Goal: Task Accomplishment & Management: Manage account settings

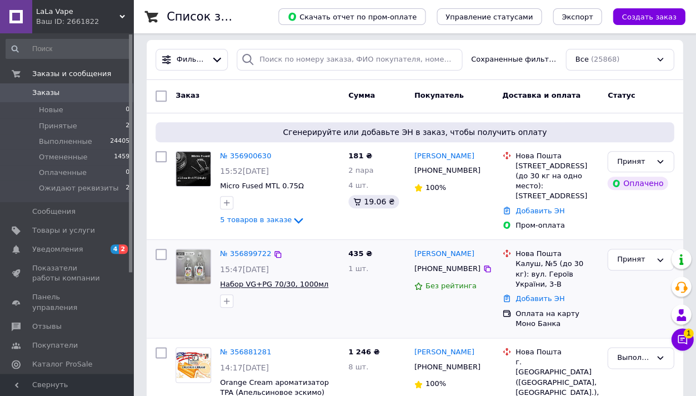
scroll to position [2, 0]
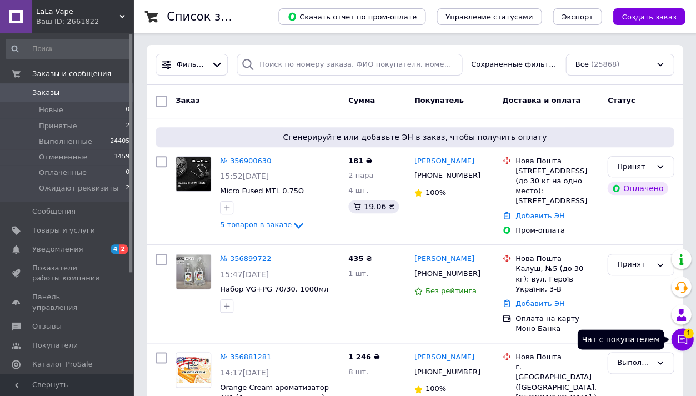
click at [683, 336] on span "1" at bounding box center [688, 333] width 10 height 10
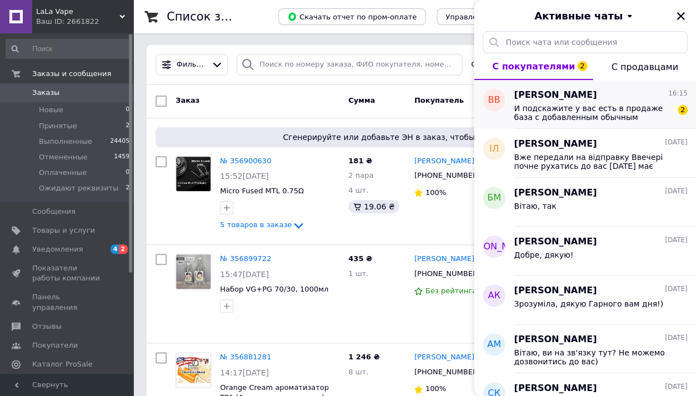
click at [580, 117] on span "И подскажите у вас есть в продаже база с добавленным обычным никотином?" at bounding box center [593, 113] width 158 height 18
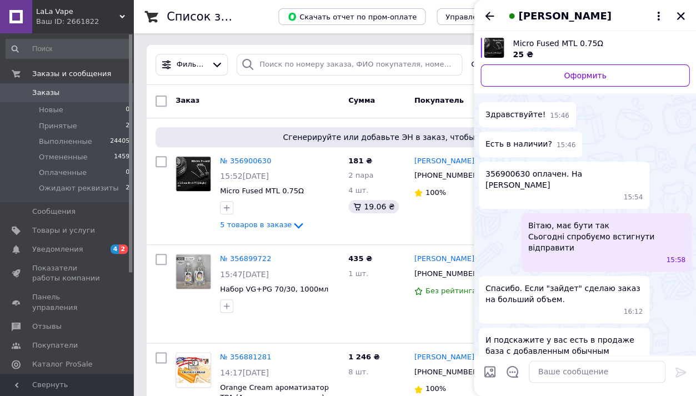
scroll to position [44, 0]
click at [485, 22] on icon "Назад" at bounding box center [489, 15] width 13 height 13
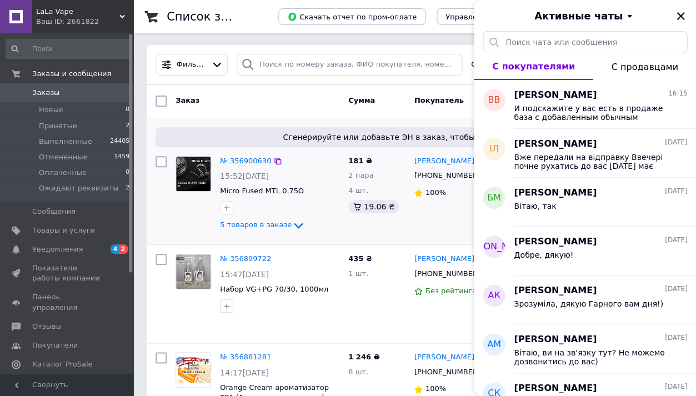
click at [411, 213] on div "[PERSON_NAME] [PHONE_NUMBER] 100%" at bounding box center [453, 196] width 88 height 89
click at [680, 17] on icon "Закрыть" at bounding box center [680, 16] width 10 height 10
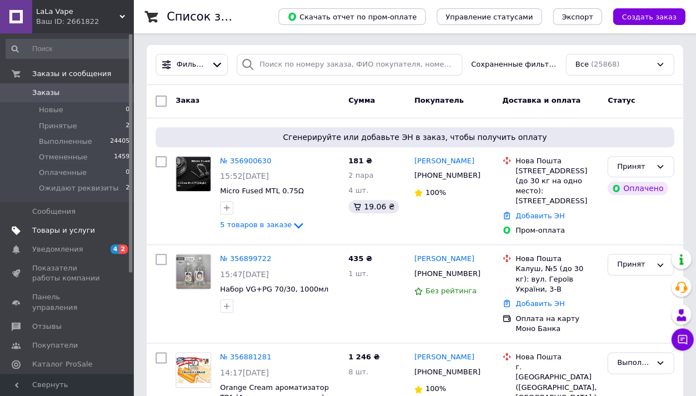
click at [82, 232] on span "Товары и услуги" at bounding box center [63, 230] width 63 height 10
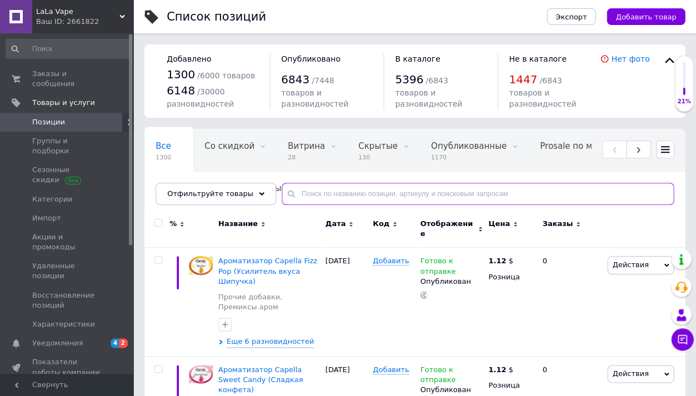
click at [322, 192] on input "text" at bounding box center [478, 194] width 392 height 22
paste input "Avocado"
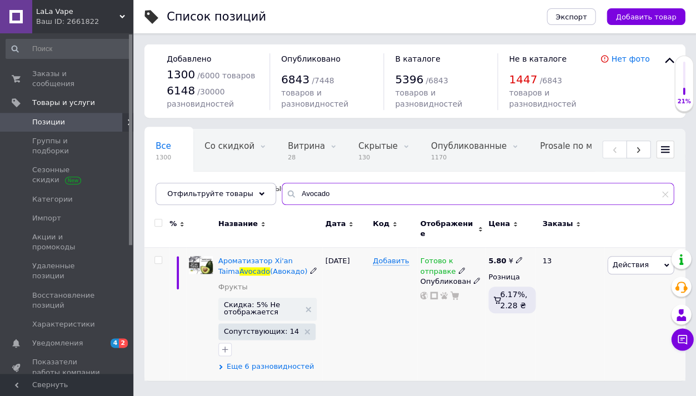
type input "Avocado"
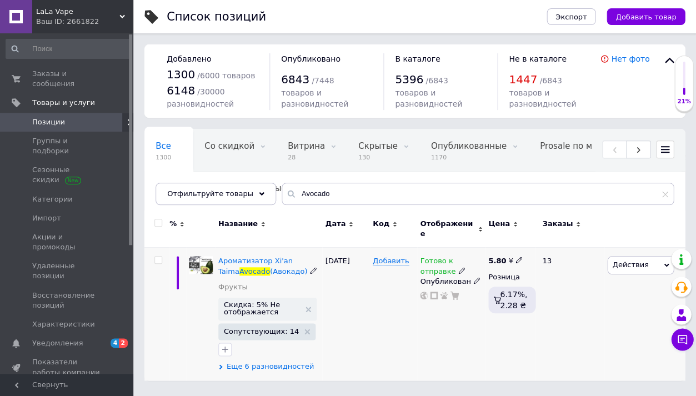
click at [284, 361] on span "Еще 6 разновидностей" at bounding box center [270, 366] width 87 height 10
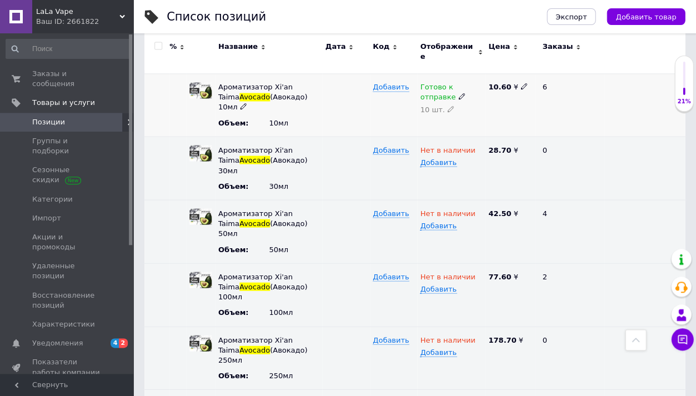
scroll to position [307, 0]
click at [442, 105] on div "10 шт." at bounding box center [451, 109] width 63 height 9
click at [448, 107] on use at bounding box center [450, 110] width 6 height 6
type input "1"
click at [459, 146] on span "Нет в наличии" at bounding box center [447, 152] width 55 height 12
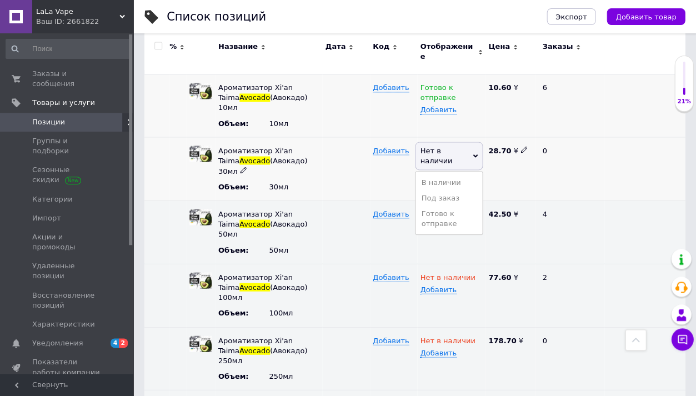
click at [463, 142] on span "Нет в наличии" at bounding box center [449, 156] width 68 height 28
click at [463, 146] on span "Нет в наличии" at bounding box center [447, 152] width 55 height 12
click at [461, 205] on li "Готово к отправке" at bounding box center [448, 218] width 67 height 26
click at [462, 209] on span "Нет в наличии" at bounding box center [447, 215] width 55 height 12
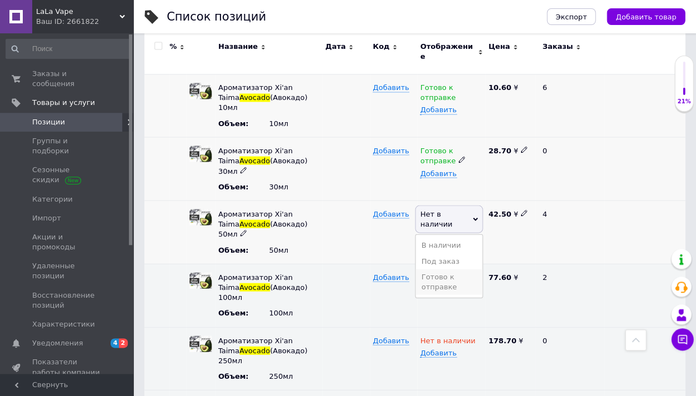
click at [457, 269] on li "Готово к отправке" at bounding box center [448, 282] width 67 height 26
click at [457, 273] on span "Нет в наличии" at bounding box center [447, 279] width 55 height 12
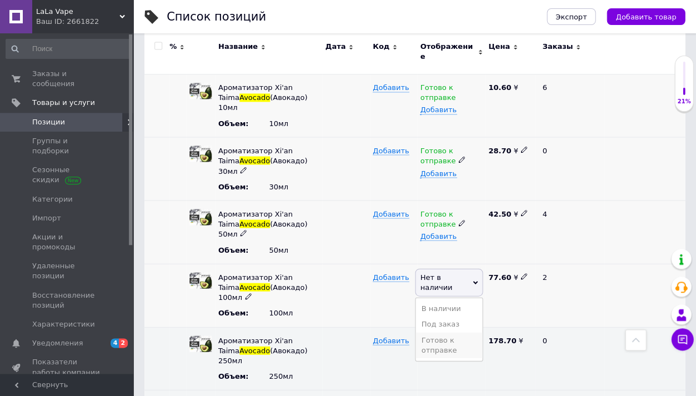
click at [455, 332] on li "Готово к отправке" at bounding box center [448, 345] width 67 height 26
click at [456, 336] on span "Нет в наличии" at bounding box center [447, 342] width 55 height 12
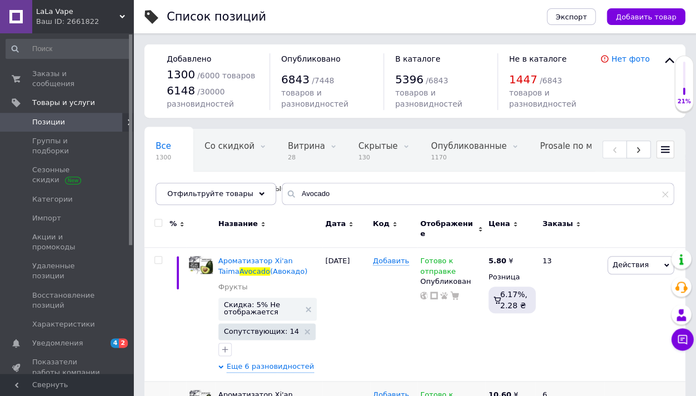
scroll to position [0, 0]
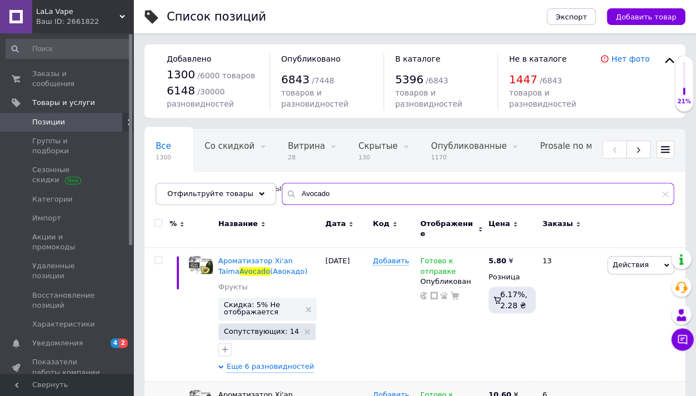
click at [350, 192] on input "Avocado" at bounding box center [478, 194] width 392 height 22
paste input "Pawpaw"
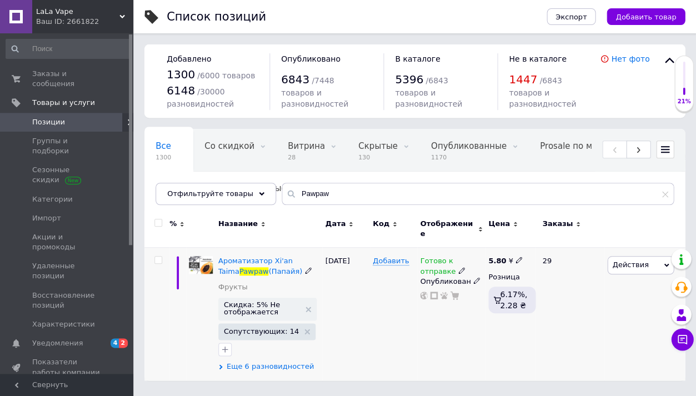
click at [290, 361] on span "Еще 6 разновидностей" at bounding box center [270, 366] width 87 height 10
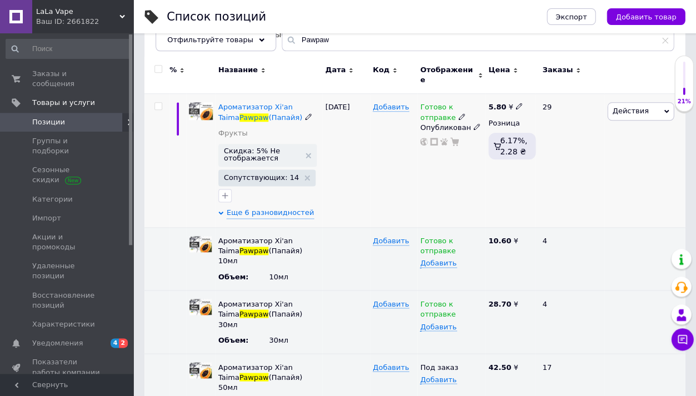
scroll to position [229, 0]
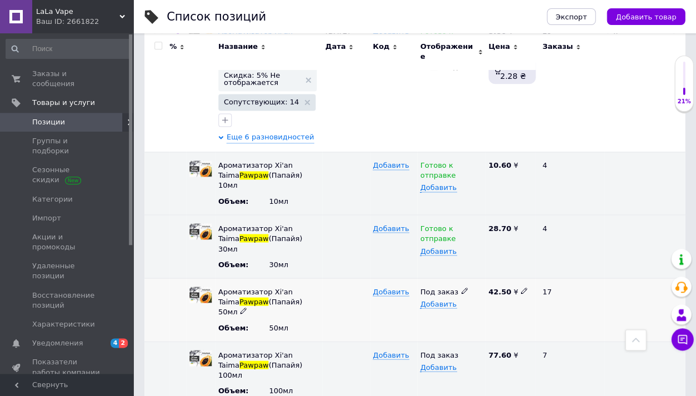
click at [440, 287] on span "Под заказ" at bounding box center [439, 293] width 38 height 12
click at [440, 341] on div "Под заказ Добавить" at bounding box center [451, 372] width 68 height 63
click at [448, 287] on span "Под заказ" at bounding box center [439, 293] width 38 height 12
click at [446, 336] on li "Готово к отправке" at bounding box center [448, 349] width 67 height 26
click at [446, 350] on div "Под заказ" at bounding box center [451, 355] width 63 height 10
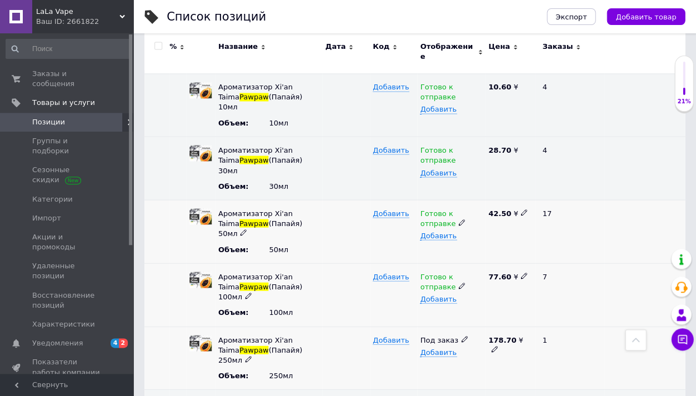
scroll to position [307, 0]
click at [449, 336] on span "Под заказ" at bounding box center [439, 342] width 38 height 12
click at [449, 385] on li "Готово к отправке" at bounding box center [448, 398] width 67 height 26
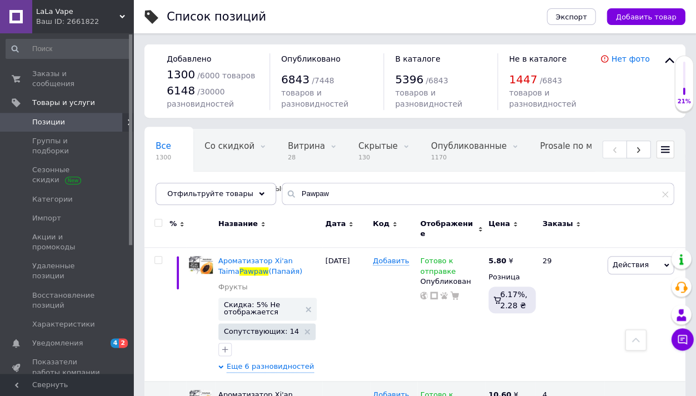
scroll to position [-1, 0]
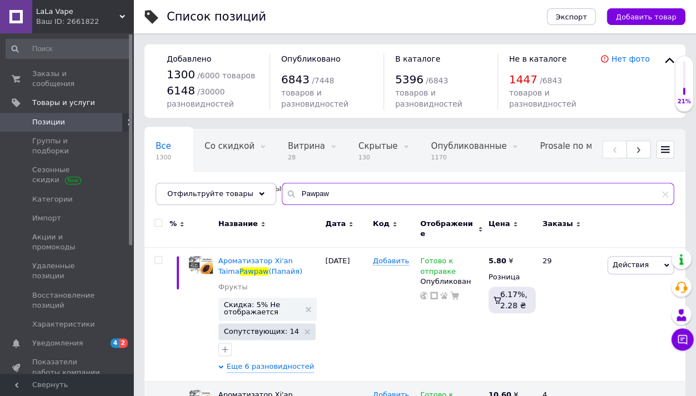
click at [378, 187] on input "Pawpaw" at bounding box center [478, 194] width 392 height 22
paste input "Strawberry and Mango"
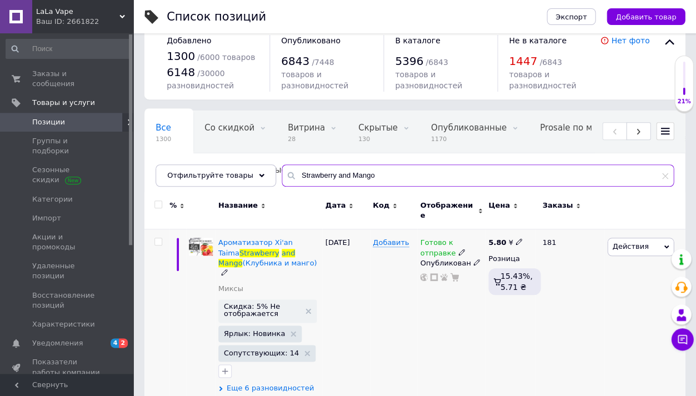
type input "Strawberry and Mango"
click at [281, 383] on span "Еще 6 разновидностей" at bounding box center [270, 388] width 87 height 10
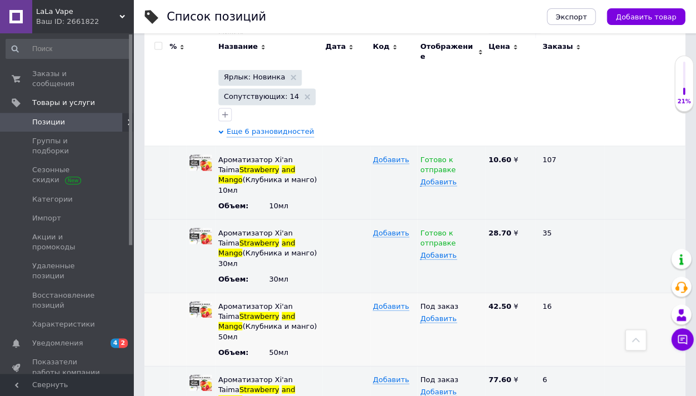
scroll to position [293, 0]
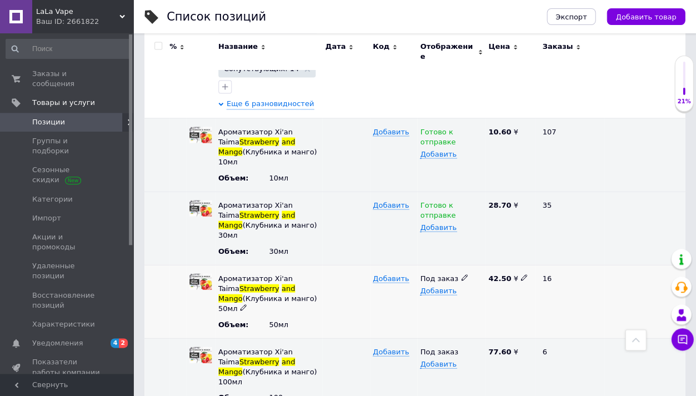
click at [435, 274] on span "Под заказ" at bounding box center [439, 280] width 38 height 12
click at [428, 359] on span "Добавить" at bounding box center [438, 363] width 36 height 9
click at [429, 274] on span "Под заказ" at bounding box center [439, 280] width 38 height 12
click at [428, 323] on li "Готово к отправке" at bounding box center [448, 336] width 67 height 26
click at [428, 347] on span "Под заказ" at bounding box center [439, 353] width 38 height 12
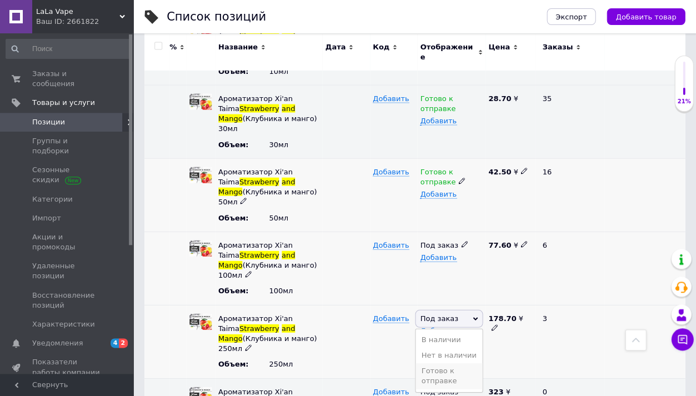
scroll to position [398, 0]
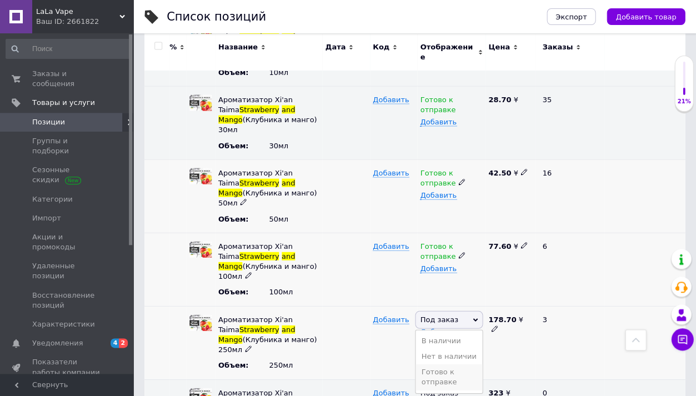
click at [443, 364] on li "Готово к отправке" at bounding box center [448, 377] width 67 height 26
click at [443, 388] on span "Под заказ" at bounding box center [439, 394] width 38 height 12
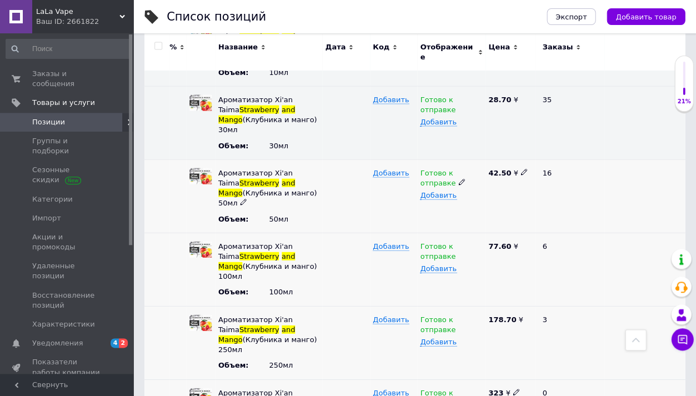
type input "2"
click at [328, 305] on div at bounding box center [345, 341] width 47 height 73
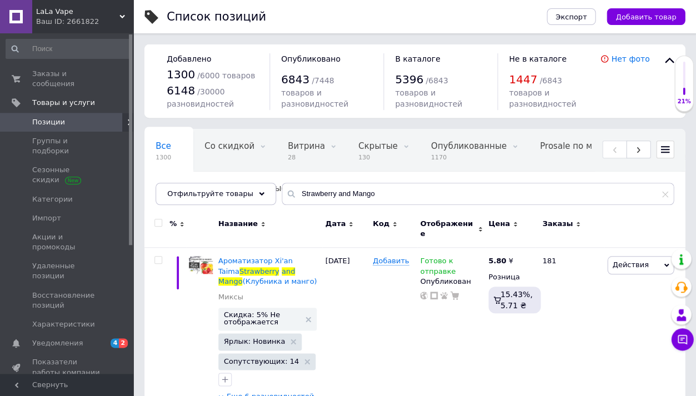
scroll to position [0, 0]
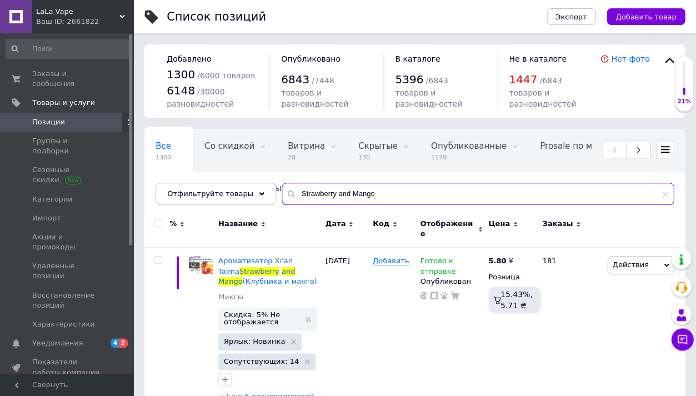
click at [338, 196] on input "Strawberry and Mango" at bounding box center [478, 194] width 392 height 22
paste input "Tobacco Vanilla | [PERSON_NAME]"
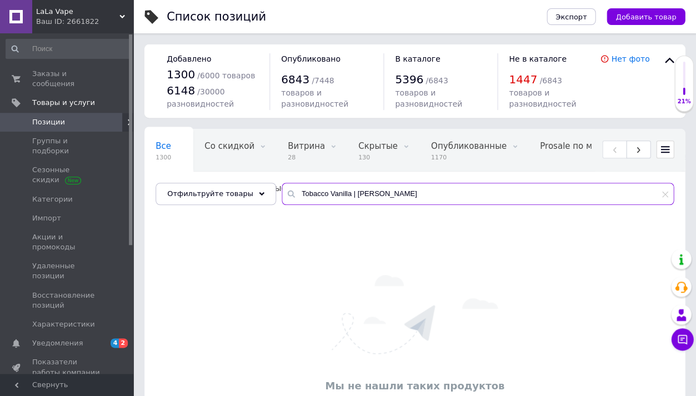
drag, startPoint x: 346, startPoint y: 195, endPoint x: 288, endPoint y: 194, distance: 57.8
click at [288, 194] on input "Tobacco Vanilla | [PERSON_NAME]" at bounding box center [478, 194] width 392 height 22
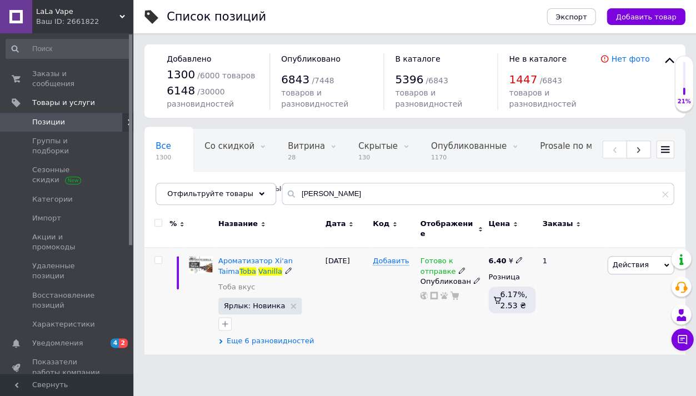
click at [293, 336] on span "Еще 6 разновидностей" at bounding box center [270, 341] width 87 height 10
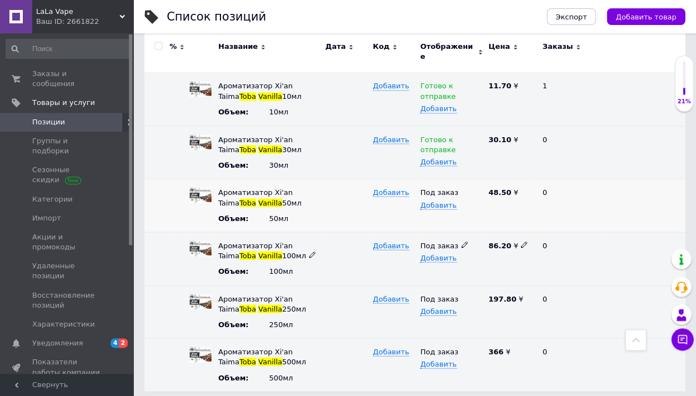
scroll to position [282, 0]
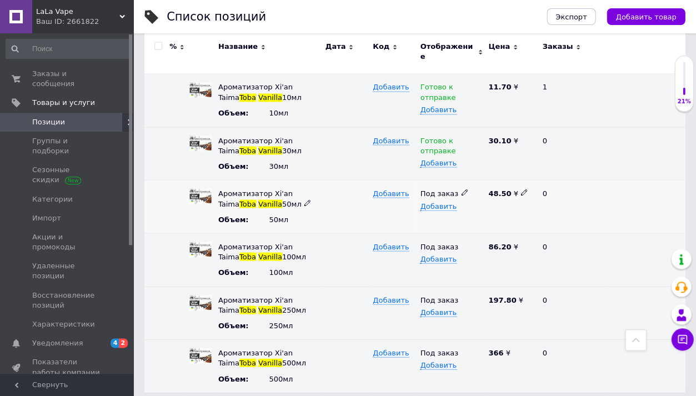
click at [437, 189] on span "Под заказ" at bounding box center [439, 195] width 38 height 12
click at [437, 238] on li "Готово к отправке" at bounding box center [448, 251] width 67 height 26
click at [436, 242] on span "Под заказ" at bounding box center [439, 248] width 38 height 12
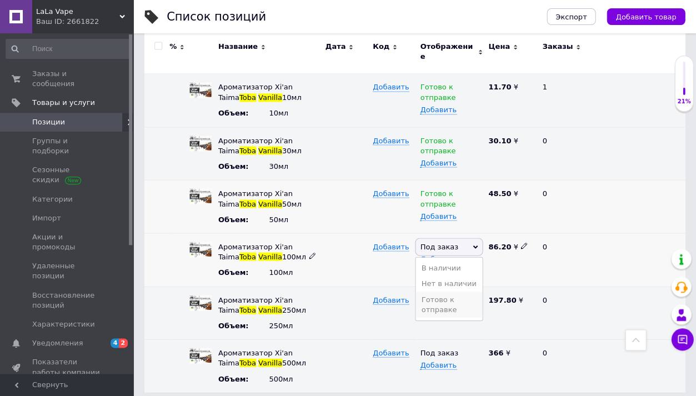
click at [436, 292] on li "Готово к отправке" at bounding box center [448, 305] width 67 height 26
click at [436, 295] on span "Под заказ" at bounding box center [439, 301] width 38 height 12
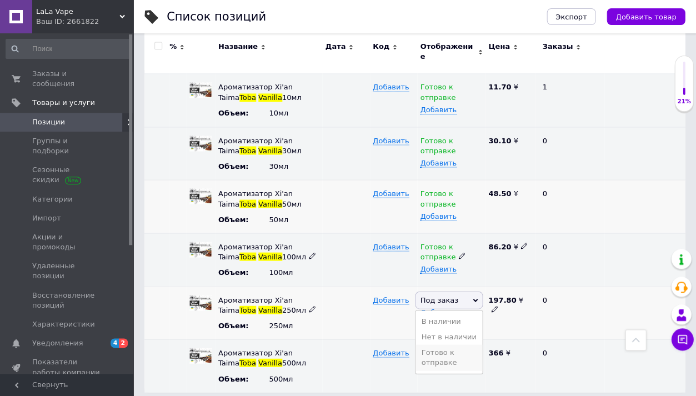
click at [433, 344] on li "Готово к отправке" at bounding box center [448, 357] width 67 height 26
click at [433, 348] on span "Под заказ" at bounding box center [439, 354] width 38 height 12
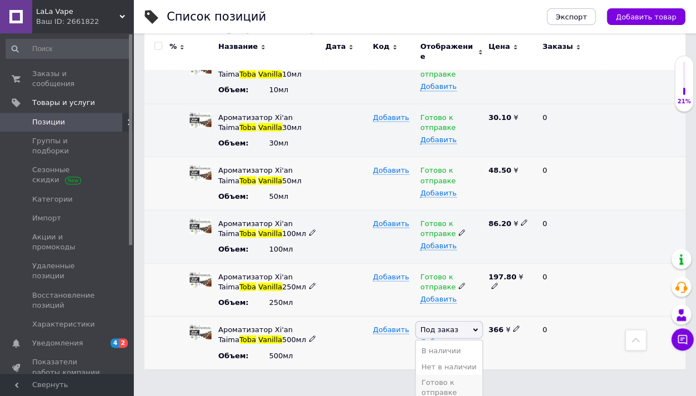
click at [433, 381] on li "Готово к отправке" at bounding box center [448, 387] width 67 height 26
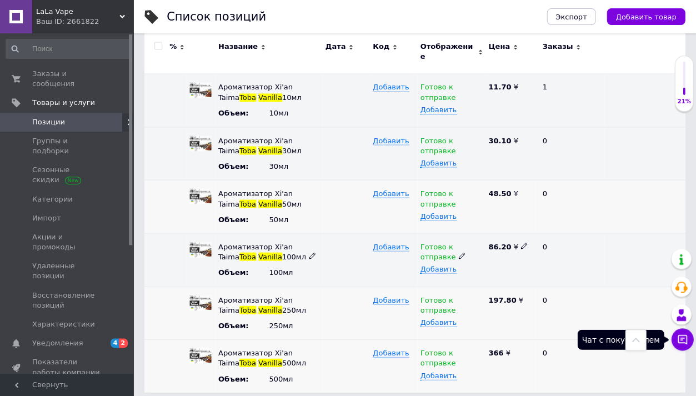
click at [678, 340] on icon at bounding box center [681, 339] width 11 height 11
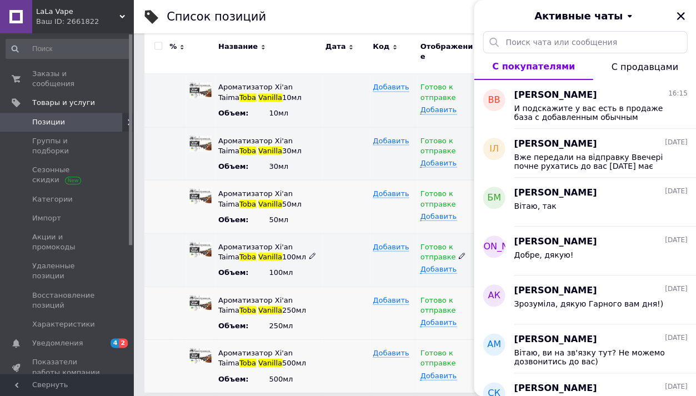
click at [609, 63] on button "С продавцами" at bounding box center [643, 66] width 103 height 27
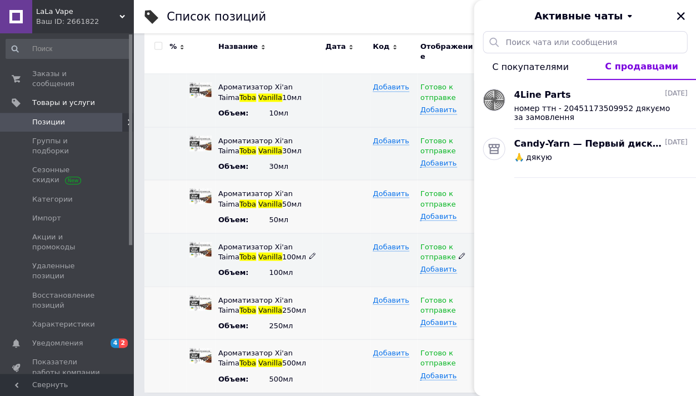
click at [551, 69] on span "С покупателями" at bounding box center [530, 67] width 76 height 11
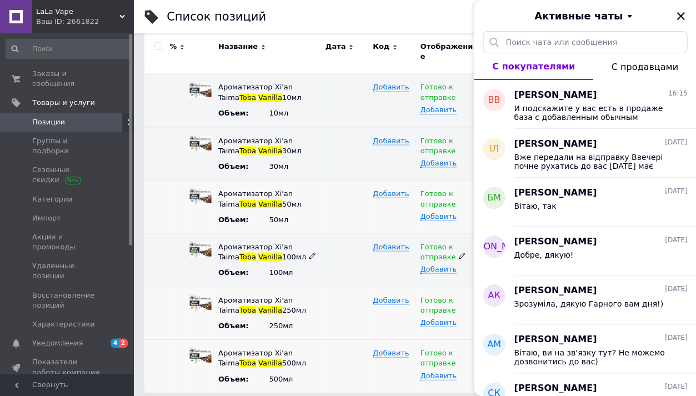
click at [685, 13] on icon "Закрыть" at bounding box center [680, 16] width 10 height 10
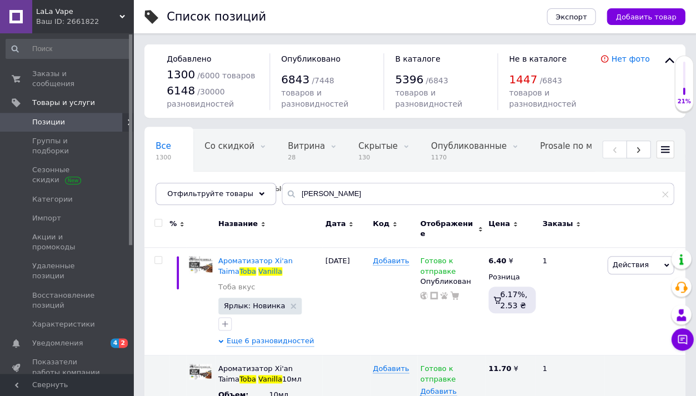
scroll to position [0, 0]
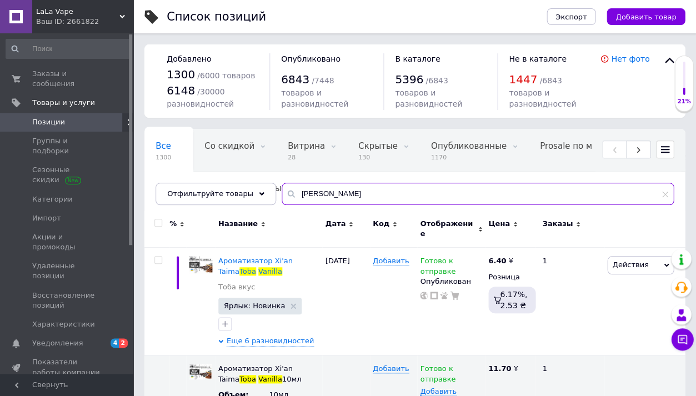
click at [363, 198] on input "[PERSON_NAME]" at bounding box center [478, 194] width 392 height 22
paste input "Turkish Tobacco | Turkish Tob"
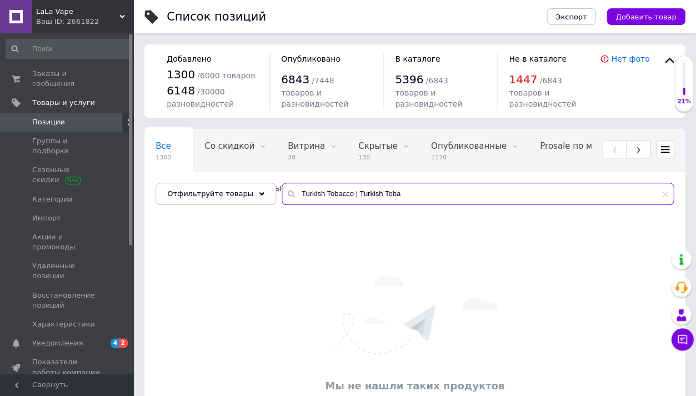
drag, startPoint x: 350, startPoint y: 196, endPoint x: 294, endPoint y: 196, distance: 56.6
click at [294, 196] on input "Turkish Tobacco | Turkish Toba" at bounding box center [478, 194] width 392 height 22
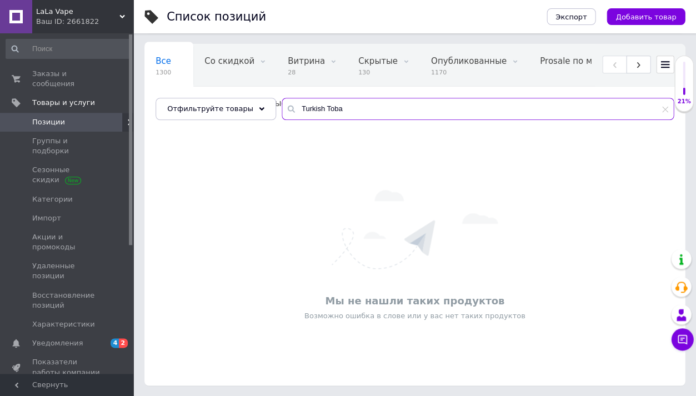
scroll to position [84, 0]
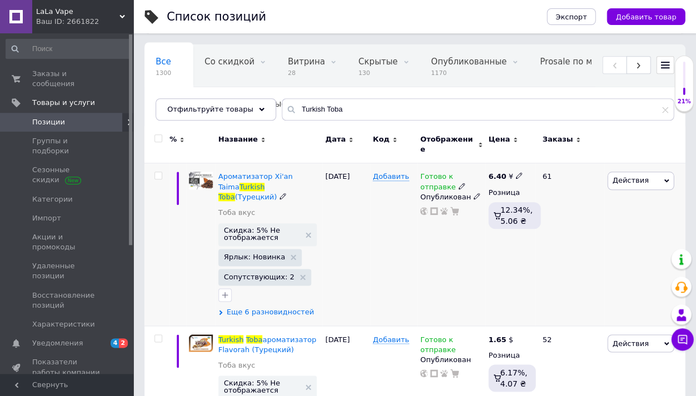
click at [293, 307] on span "Еще 6 разновидностей" at bounding box center [270, 312] width 87 height 10
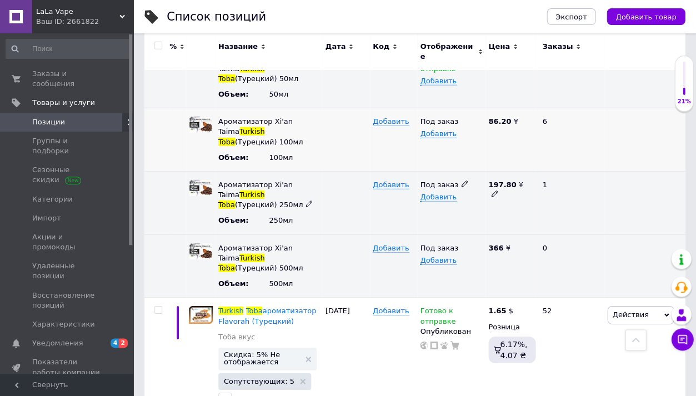
scroll to position [491, 0]
click at [444, 118] on span "Под заказ" at bounding box center [439, 124] width 38 height 12
click at [444, 167] on li "Готово к отправке" at bounding box center [448, 180] width 67 height 26
click at [444, 181] on span "Под заказ" at bounding box center [439, 187] width 38 height 12
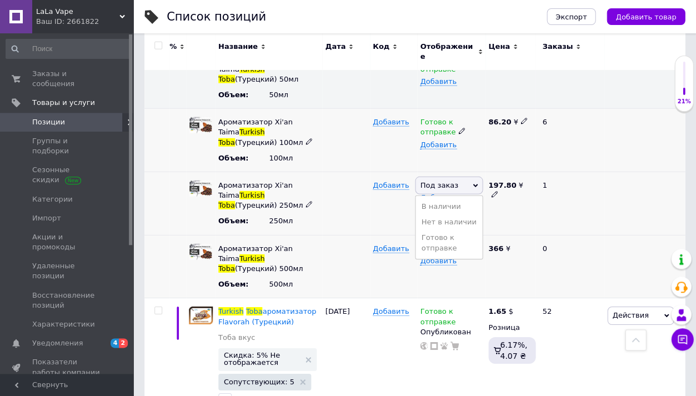
click at [444, 230] on li "Готово к отправке" at bounding box center [448, 243] width 67 height 26
click at [443, 244] on span "Под заказ" at bounding box center [439, 250] width 38 height 12
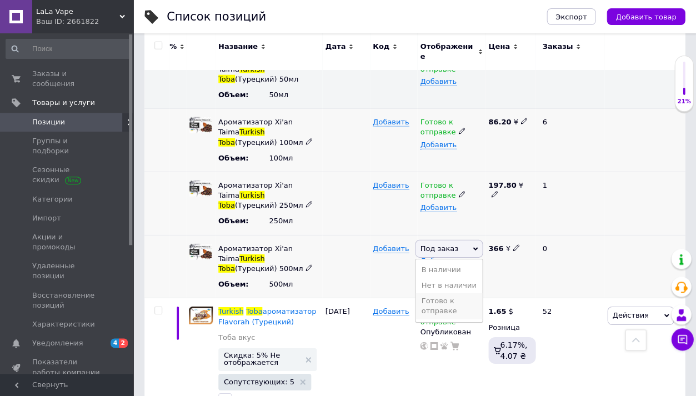
click at [438, 293] on li "Готово к отправке" at bounding box center [448, 306] width 67 height 26
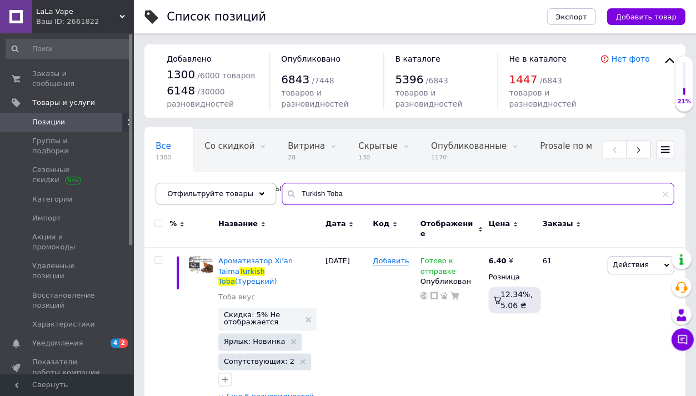
scroll to position [0, 0]
click at [348, 190] on input "Turkish Toba" at bounding box center [478, 194] width 392 height 22
paste input "Yogurt Peach"
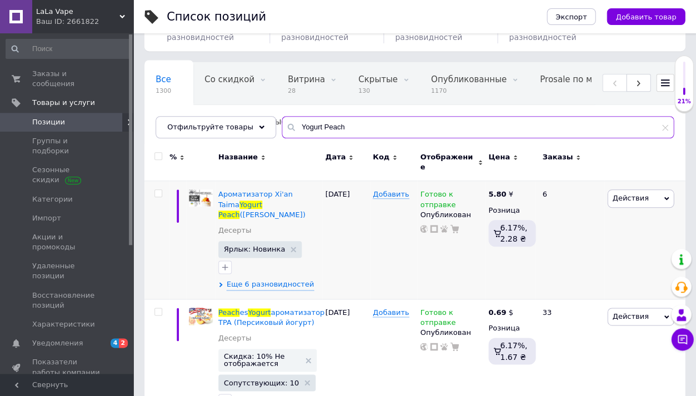
scroll to position [80, 0]
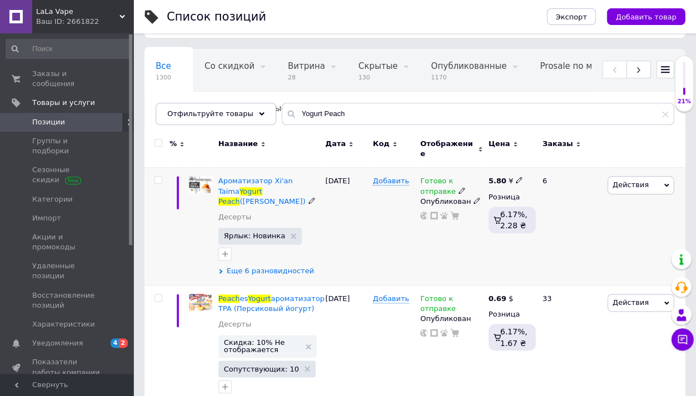
click at [286, 267] on span "Еще 6 разновидностей" at bounding box center [270, 271] width 87 height 10
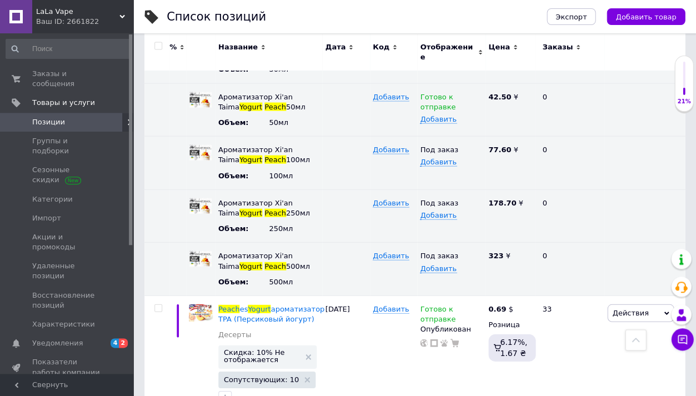
scroll to position [400, 0]
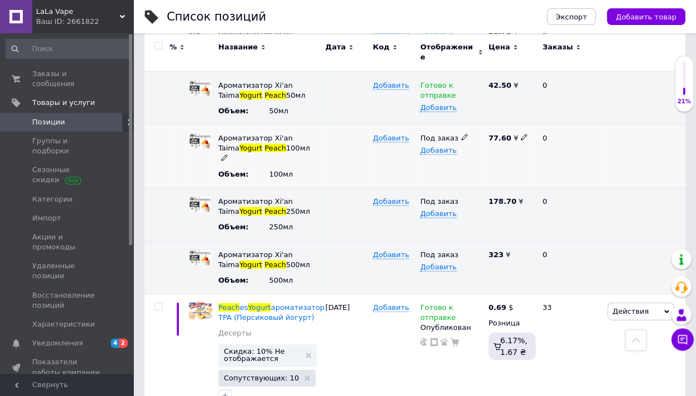
click at [440, 133] on span "Под заказ" at bounding box center [439, 139] width 38 height 12
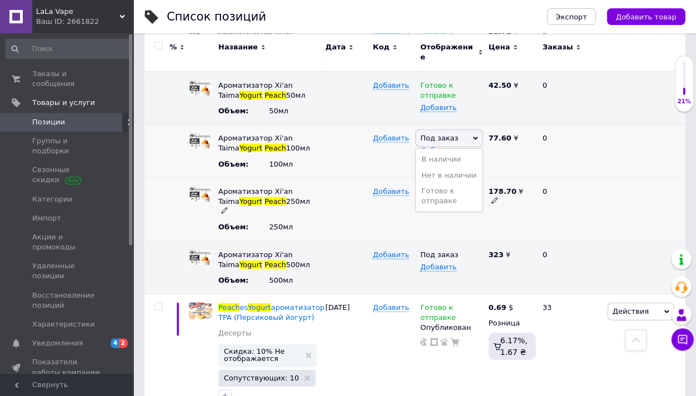
click at [440, 183] on li "Готово к отправке" at bounding box center [448, 196] width 67 height 26
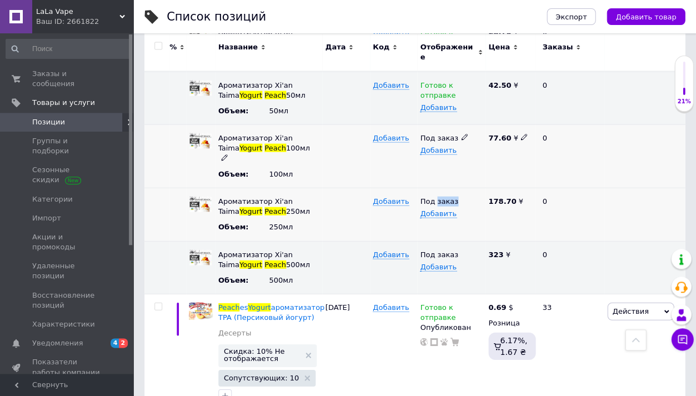
click at [440, 197] on span "Под заказ" at bounding box center [439, 203] width 38 height 12
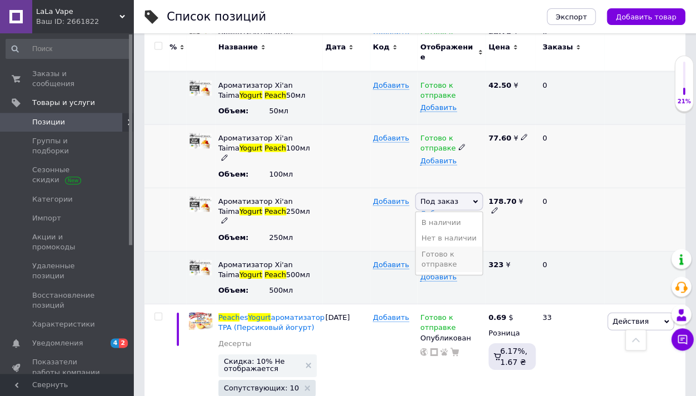
click at [436, 246] on li "Готово к отправке" at bounding box center [448, 259] width 67 height 26
click at [436, 260] on span "Под заказ" at bounding box center [439, 266] width 38 height 12
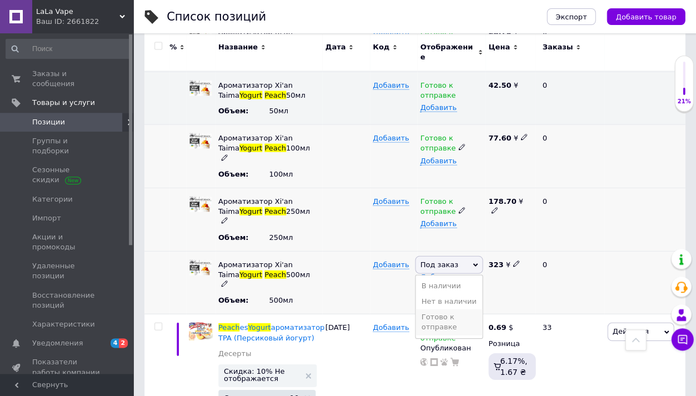
click at [429, 309] on li "Готово к отправке" at bounding box center [448, 322] width 67 height 26
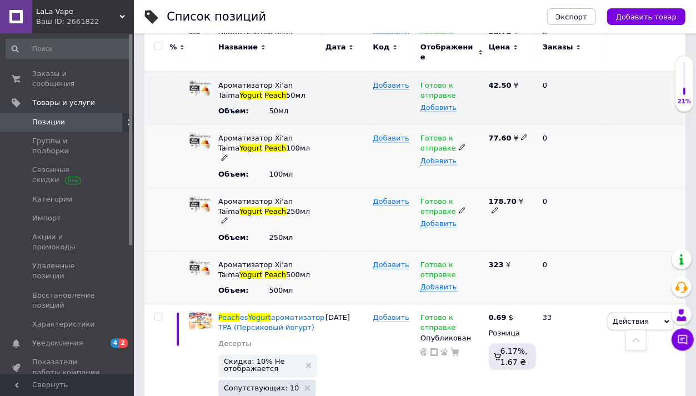
click at [369, 187] on div at bounding box center [345, 218] width 47 height 63
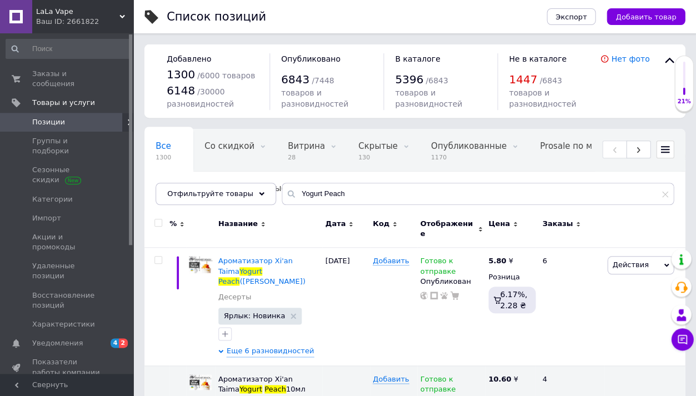
scroll to position [0, 0]
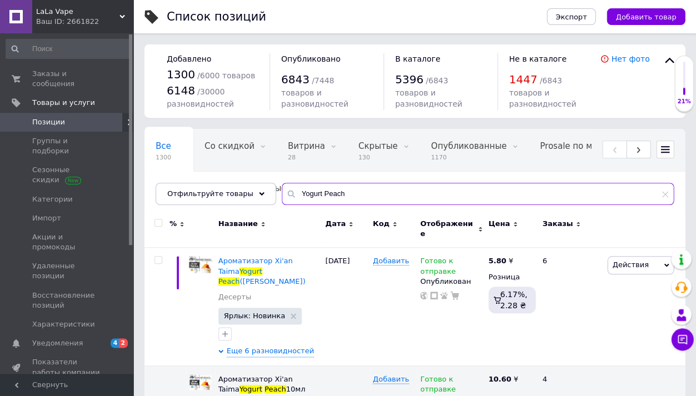
click at [391, 188] on input "Yogurt Peach" at bounding box center [478, 194] width 392 height 22
paste input "Mandarin"
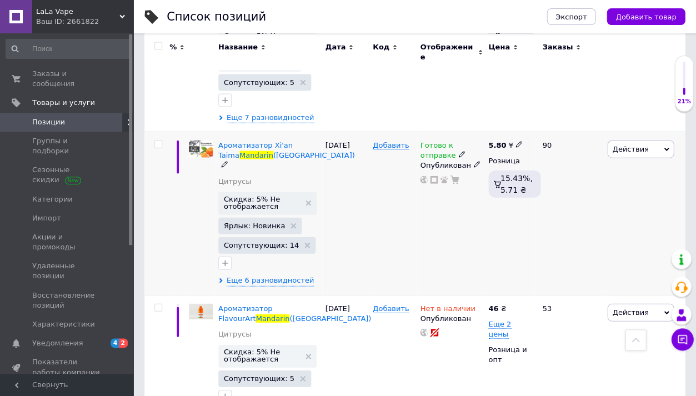
scroll to position [487, 0]
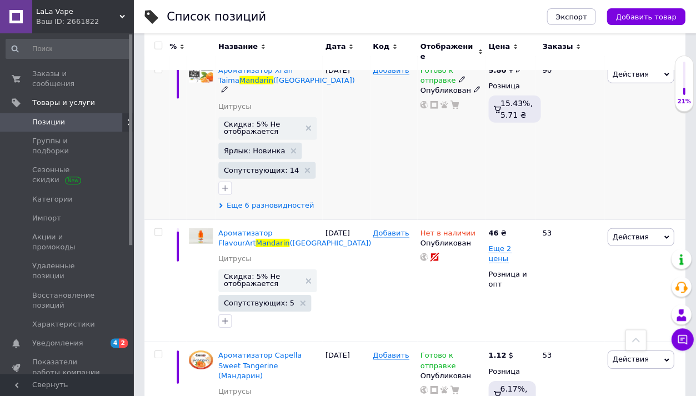
click at [270, 200] on span "Еще 6 разновидностей" at bounding box center [270, 205] width 87 height 10
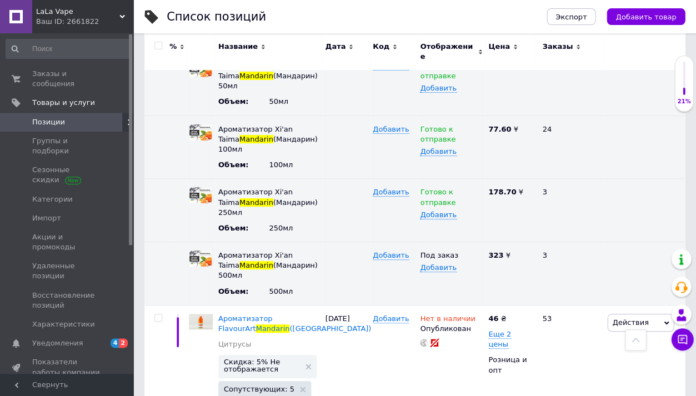
scroll to position [783, 0]
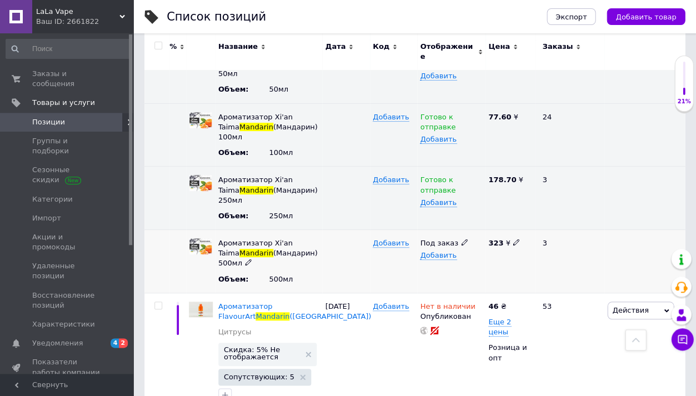
click at [435, 239] on span "Под заказ" at bounding box center [439, 245] width 38 height 12
click at [439, 288] on li "Готово к отправке" at bounding box center [448, 301] width 67 height 26
click at [380, 230] on div "Добавить" at bounding box center [393, 261] width 47 height 63
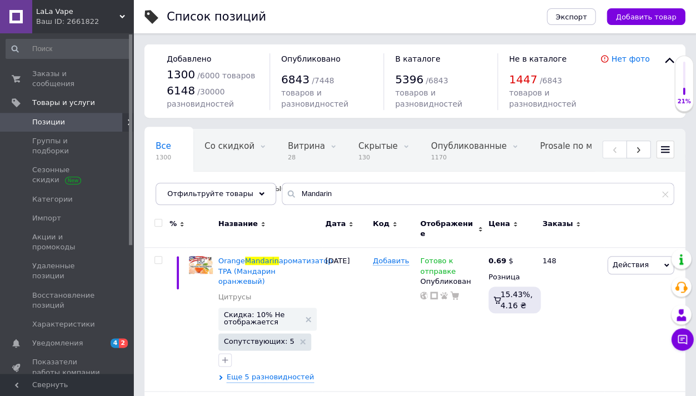
scroll to position [0, 0]
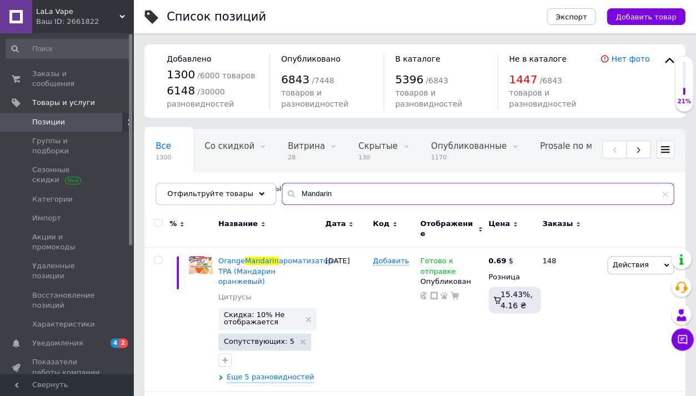
click at [367, 196] on input "Mandarin" at bounding box center [478, 194] width 392 height 22
click at [367, 195] on input "Mandarin" at bounding box center [478, 194] width 392 height 22
paste input "xx Blend | Maxx Blend"
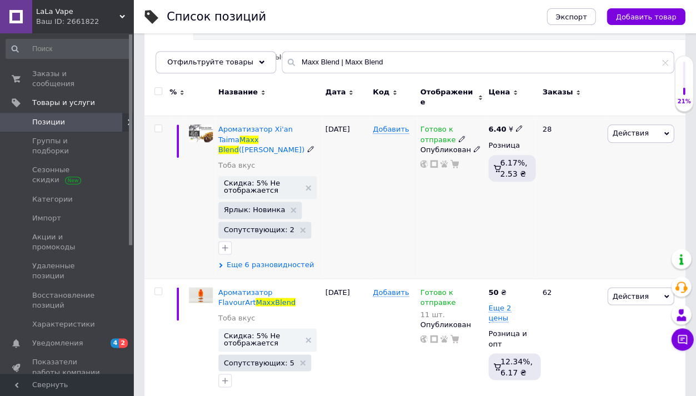
click at [288, 260] on span "Еще 6 разновидностей" at bounding box center [270, 265] width 87 height 10
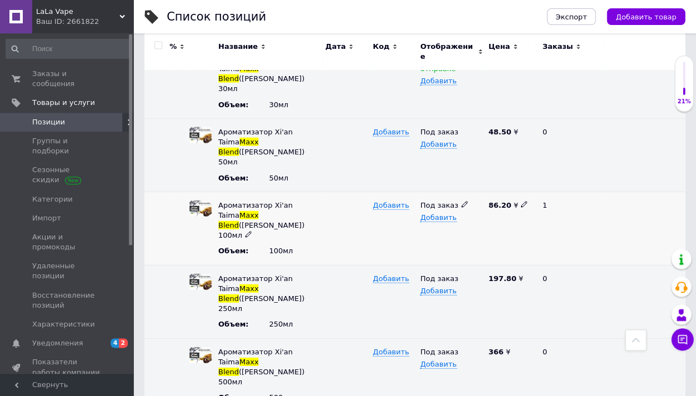
scroll to position [400, 0]
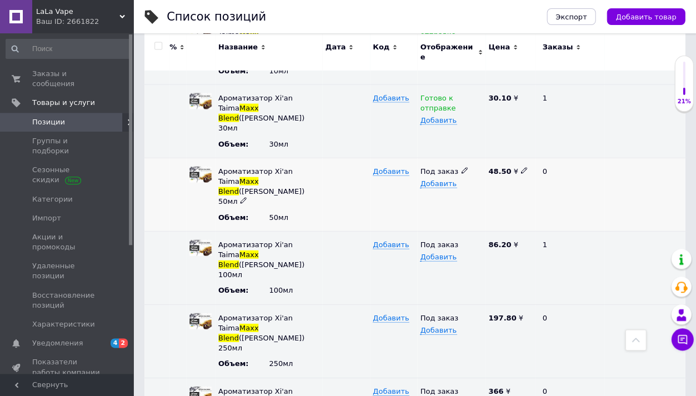
click at [431, 167] on span "Под заказ" at bounding box center [439, 173] width 38 height 12
click at [434, 215] on li "Готово к отправке" at bounding box center [448, 228] width 67 height 26
click at [434, 240] on span "Под заказ" at bounding box center [439, 246] width 38 height 12
click at [431, 289] on li "Готово к отправке" at bounding box center [448, 302] width 67 height 26
click at [431, 313] on span "Под заказ" at bounding box center [439, 319] width 38 height 12
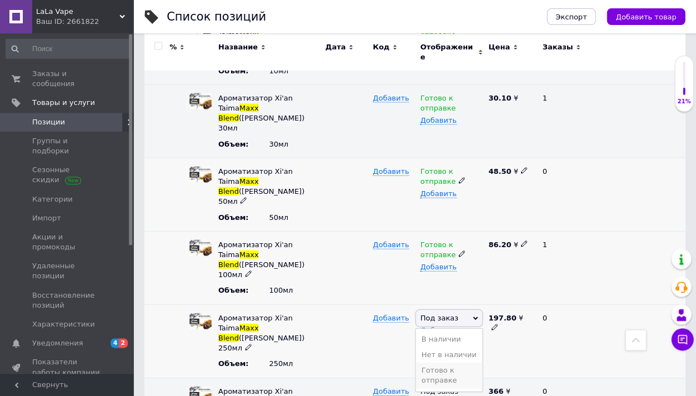
click at [443, 362] on li "Готово к отправке" at bounding box center [448, 375] width 67 height 26
click at [443, 386] on span "Под заказ" at bounding box center [439, 392] width 38 height 12
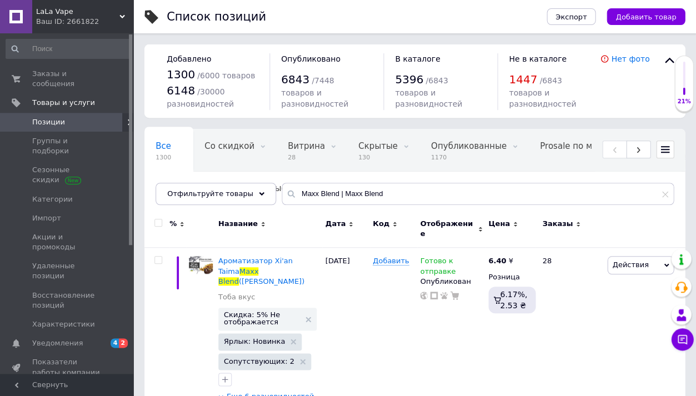
scroll to position [0, 0]
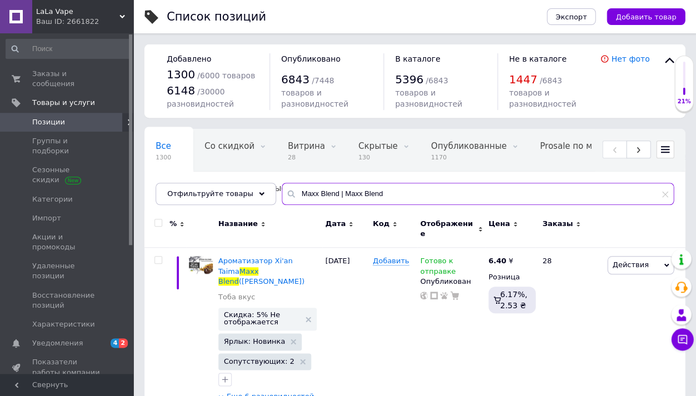
click at [386, 189] on input "Maxx Blend | Maxx Blend" at bounding box center [478, 194] width 392 height 22
click at [386, 190] on input "Maxx Blend | Maxx Blend" at bounding box center [478, 194] width 392 height 22
paste input "others Milk"
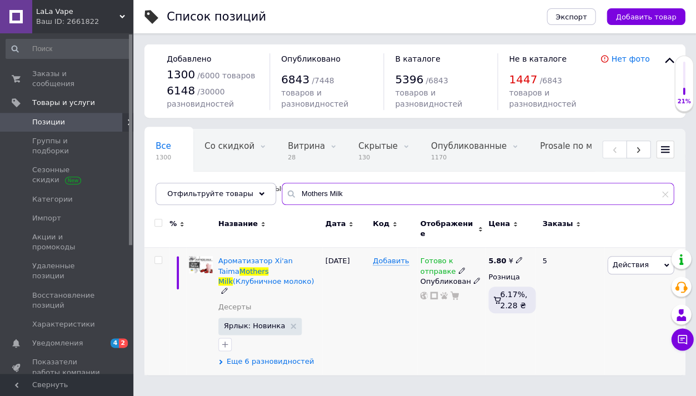
type input "Mothers Milk"
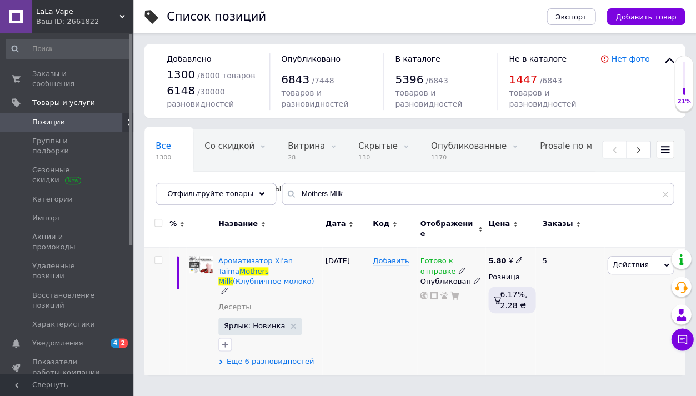
click at [285, 356] on span "Еще 6 разновидностей" at bounding box center [270, 361] width 87 height 10
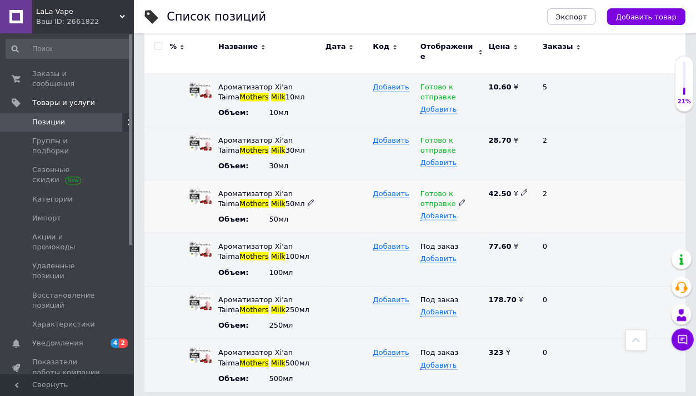
scroll to position [292, 0]
click at [426, 242] on span "Под заказ" at bounding box center [439, 248] width 38 height 12
click at [448, 295] on li "Готово к отправке" at bounding box center [448, 304] width 67 height 26
click at [441, 285] on div "Под заказ Добавить" at bounding box center [451, 311] width 68 height 53
click at [440, 295] on span "Под заказ" at bounding box center [439, 301] width 38 height 12
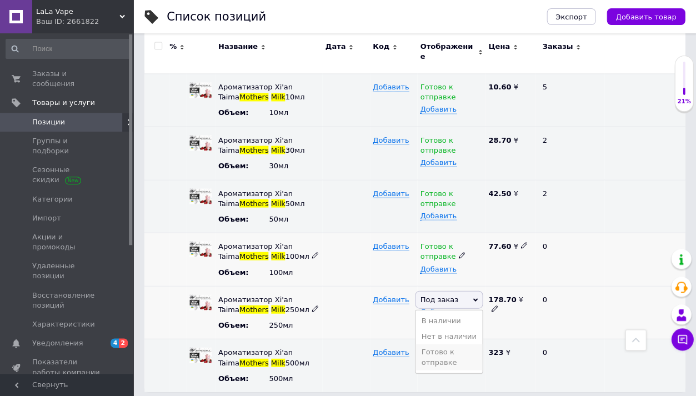
click at [440, 346] on li "Готово к отправке" at bounding box center [448, 357] width 67 height 26
click at [440, 348] on span "Под заказ" at bounding box center [439, 354] width 38 height 12
click at [103, 80] on span "0 0" at bounding box center [118, 79] width 31 height 20
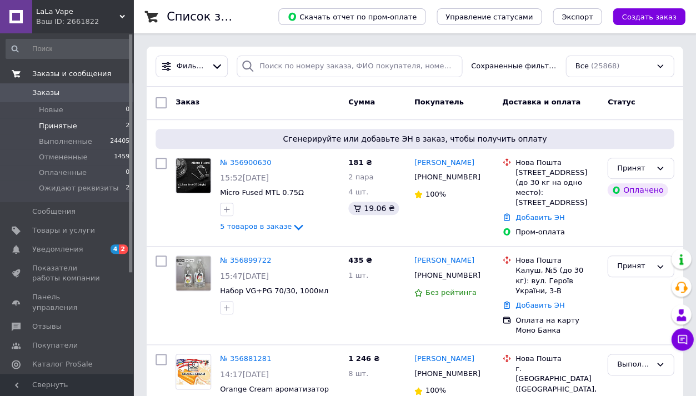
click at [98, 118] on li "Принятые 2" at bounding box center [68, 126] width 136 height 16
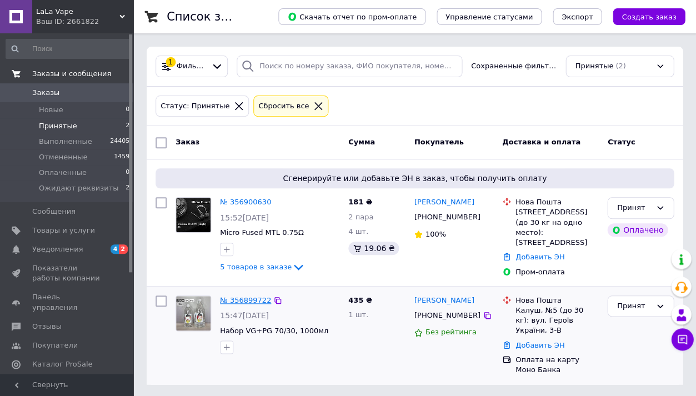
click at [254, 300] on link "№ 356899722" at bounding box center [245, 300] width 51 height 8
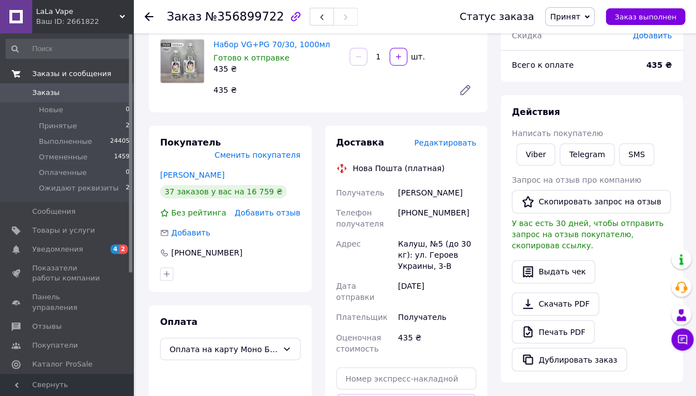
scroll to position [87, 0]
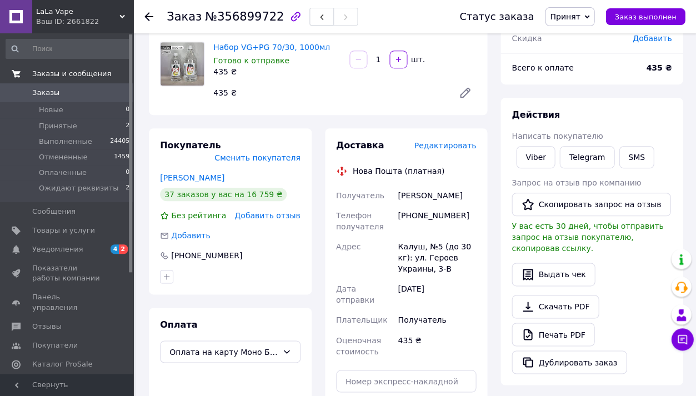
click at [441, 144] on span "Редактировать" at bounding box center [445, 145] width 62 height 9
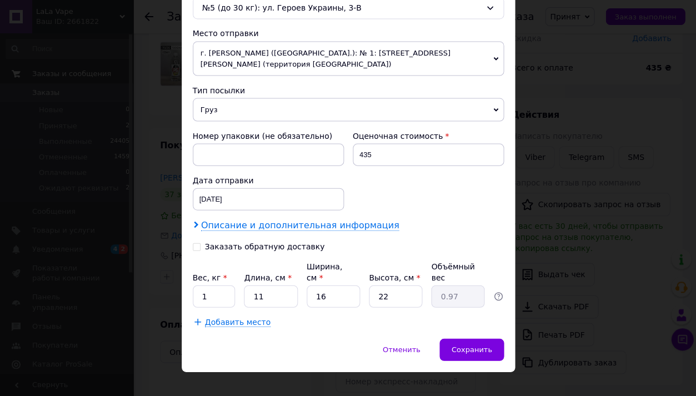
click at [312, 219] on span "Описание и дополнительная информация" at bounding box center [300, 224] width 198 height 11
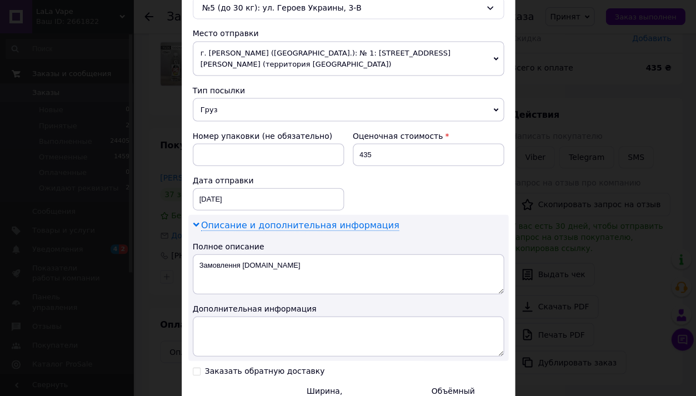
scroll to position [369, 0]
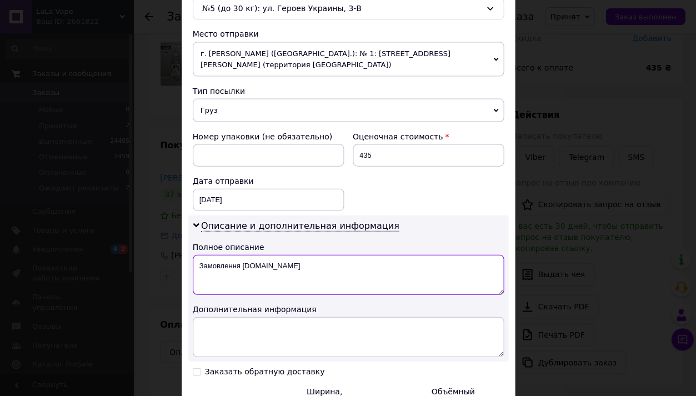
click at [306, 254] on textarea "Замовлення [DOMAIN_NAME]" at bounding box center [348, 274] width 311 height 40
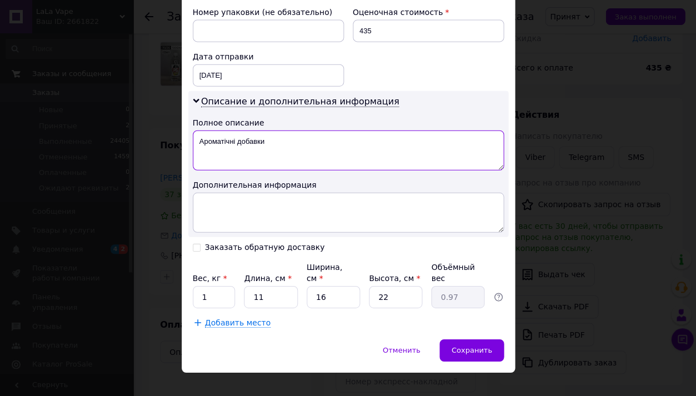
scroll to position [492, 0]
type textarea "Ароматічні добавки"
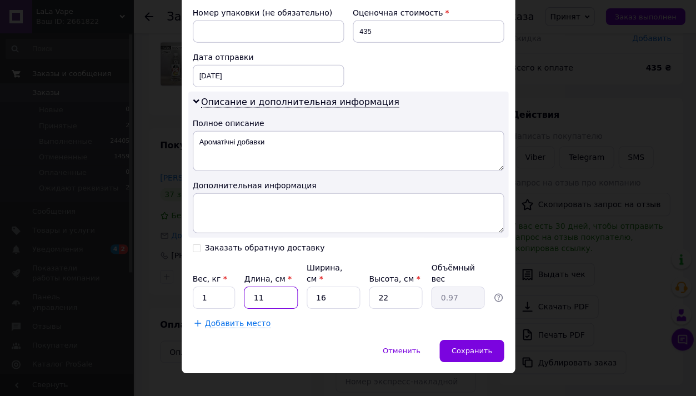
click at [265, 287] on input "11" at bounding box center [270, 298] width 53 height 22
click at [441, 340] on div "Сохранить" at bounding box center [471, 351] width 64 height 22
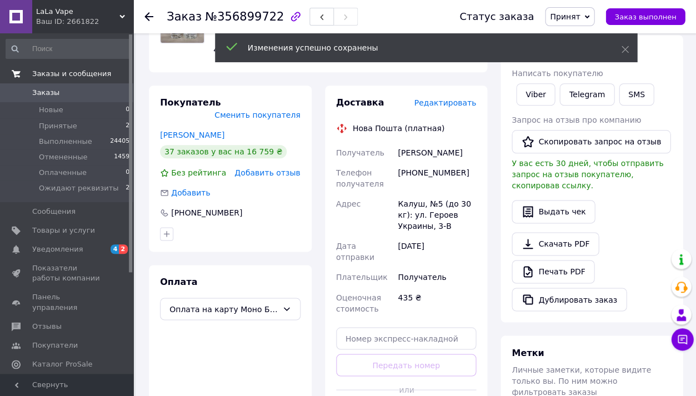
scroll to position [383, 0]
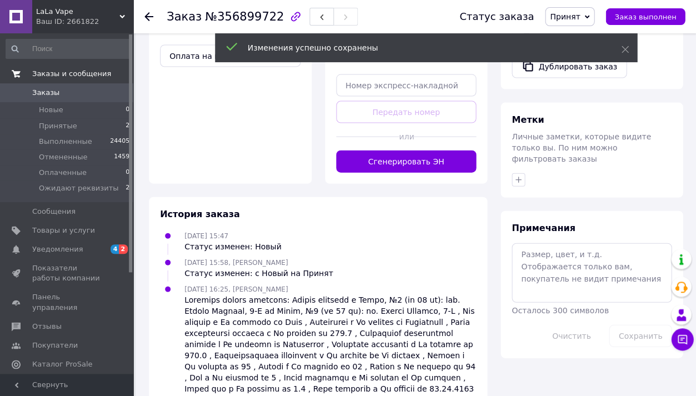
click at [371, 150] on button "Сгенерировать ЭН" at bounding box center [406, 161] width 140 height 22
click at [561, 19] on span "Принят" at bounding box center [565, 16] width 30 height 9
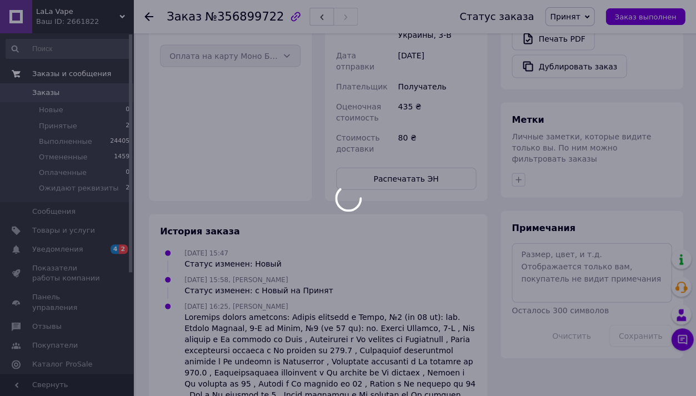
click at [570, 92] on div at bounding box center [348, 198] width 696 height 396
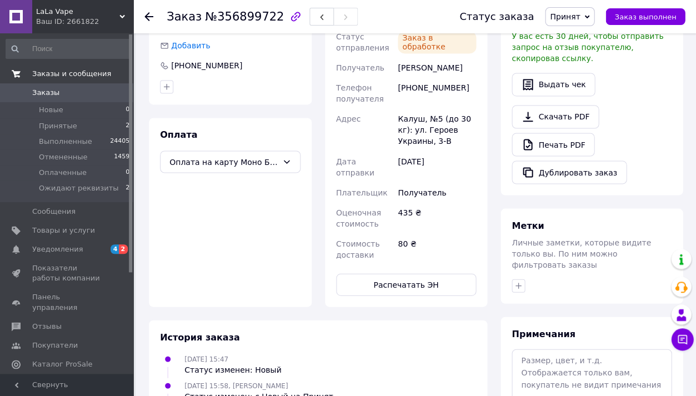
scroll to position [245, 0]
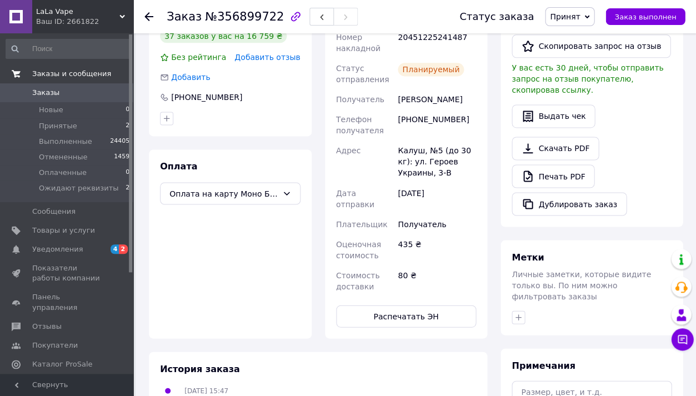
click at [580, 13] on span "Принят" at bounding box center [565, 16] width 30 height 9
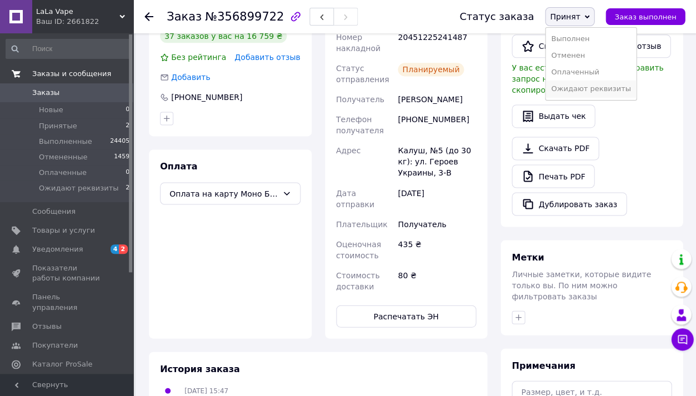
click at [583, 82] on li "Ожидают реквизиты" at bounding box center [590, 89] width 91 height 17
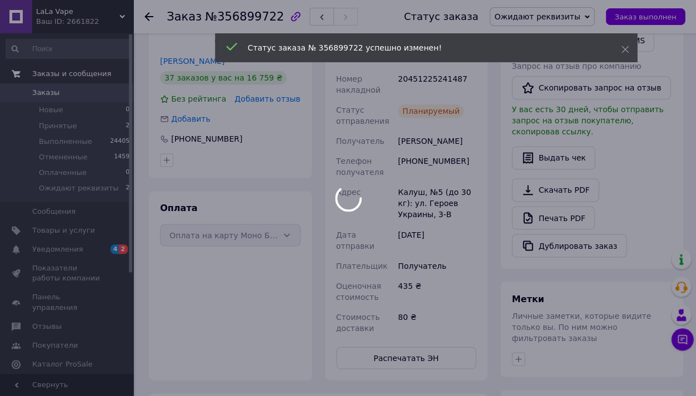
scroll to position [201, 0]
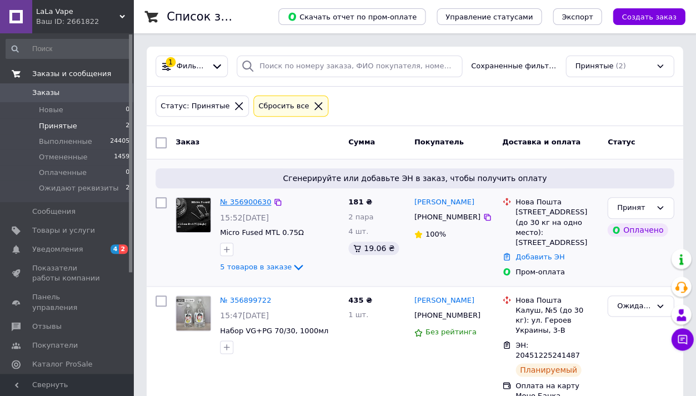
click at [232, 201] on link "№ 356900630" at bounding box center [245, 202] width 51 height 8
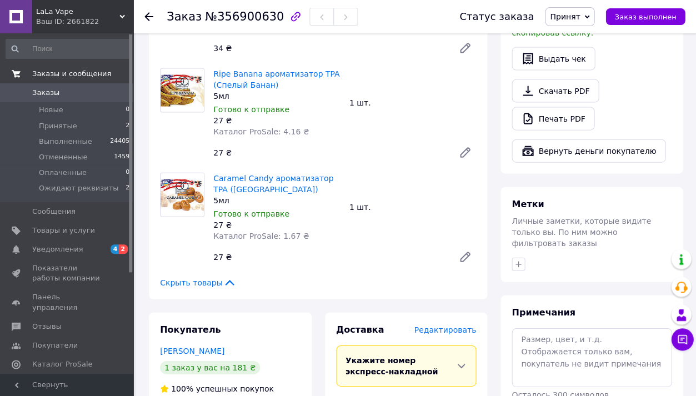
scroll to position [501, 0]
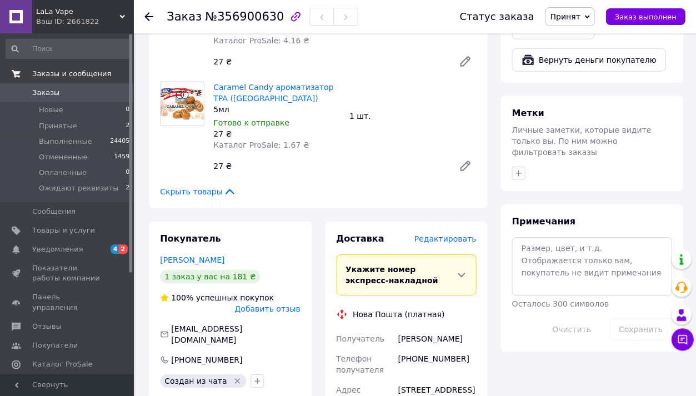
click at [422, 234] on span "Редактировать" at bounding box center [445, 238] width 62 height 9
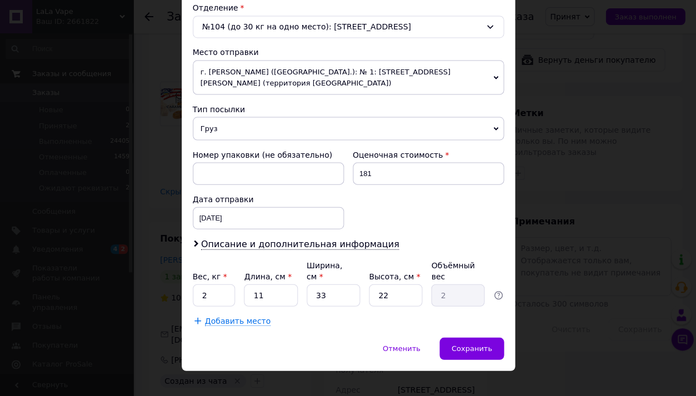
scroll to position [349, 0]
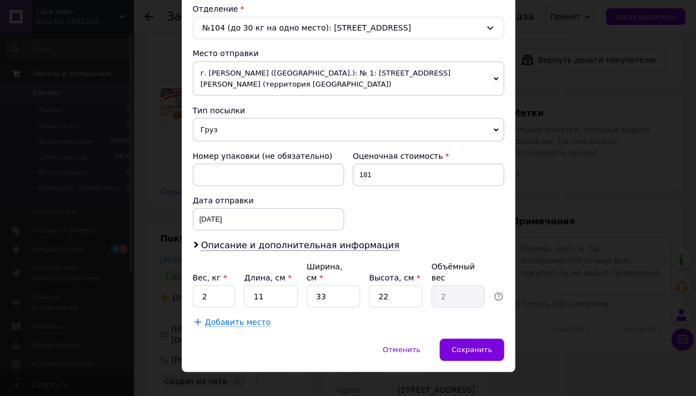
click at [570, 229] on div "× Редактирование доставки Способ доставки Нова Пошта (платная) Плательщик Получ…" at bounding box center [348, 198] width 696 height 396
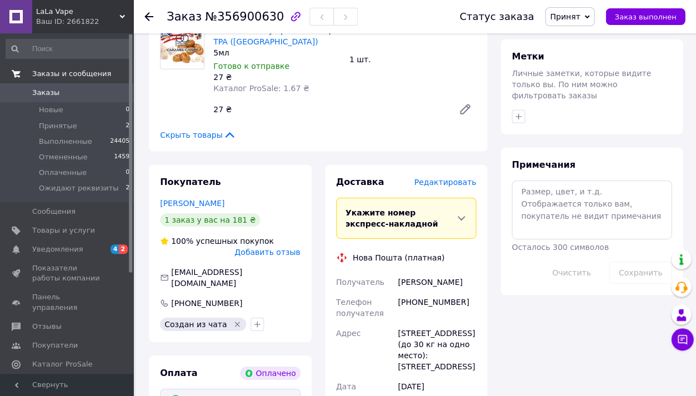
scroll to position [590, 0]
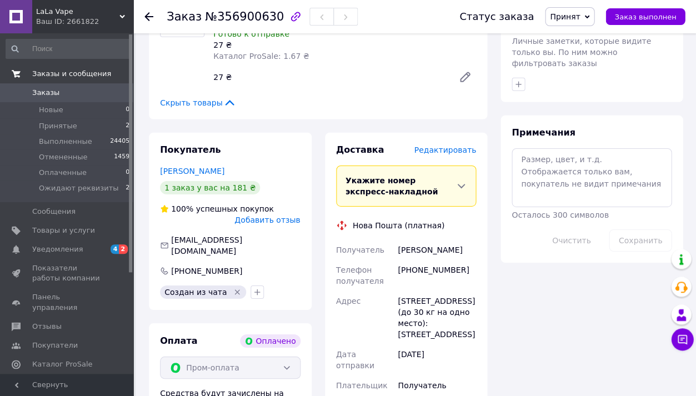
click at [462, 145] on span "Редактировать" at bounding box center [445, 149] width 62 height 9
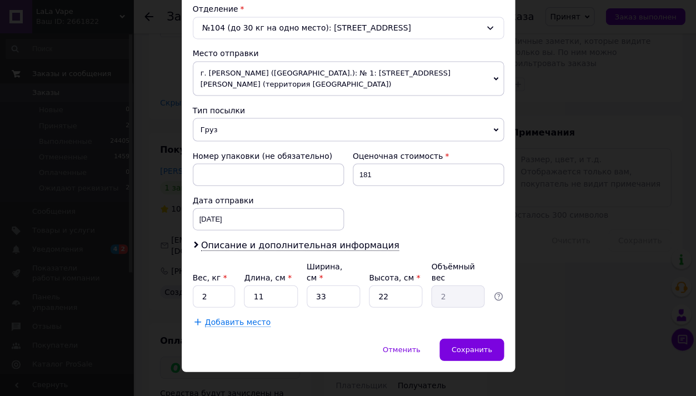
click at [277, 239] on div "Плательщик Получатель Отправитель Фамилия получателя [PERSON_NAME] Имя получате…" at bounding box center [348, 53] width 311 height 548
click at [278, 237] on div "Плательщик Получатель Отправитель Фамилия получателя [PERSON_NAME] Имя получате…" at bounding box center [348, 54] width 311 height 548
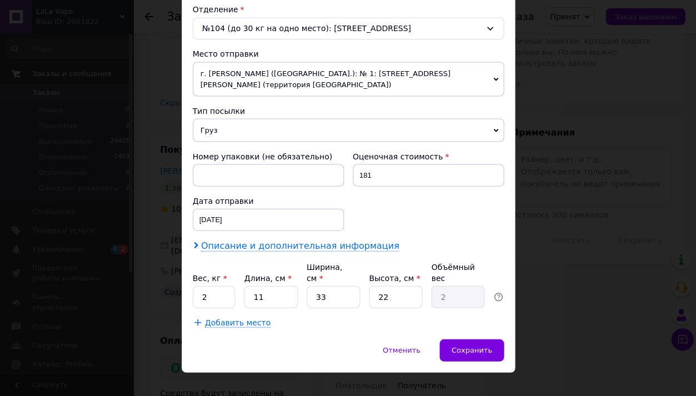
click at [277, 240] on span "Описание и дополнительная информация" at bounding box center [300, 245] width 198 height 11
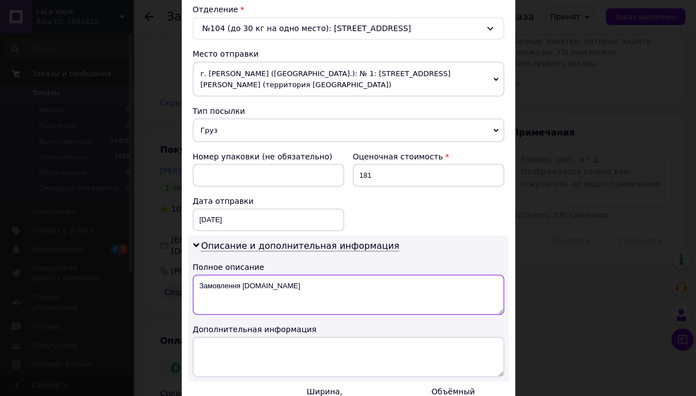
click at [287, 274] on textarea "Замовлення [DOMAIN_NAME]" at bounding box center [348, 294] width 311 height 40
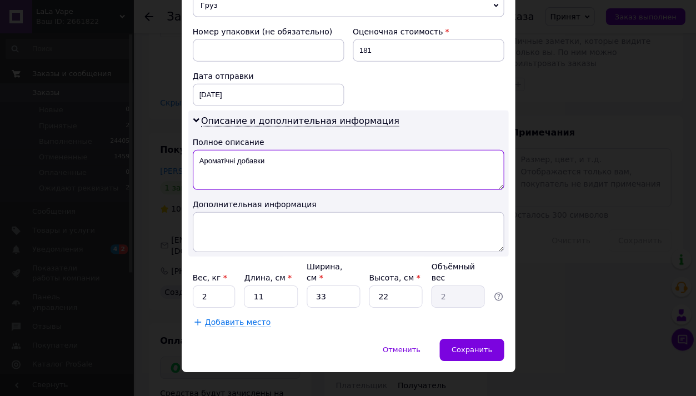
scroll to position [472, 0]
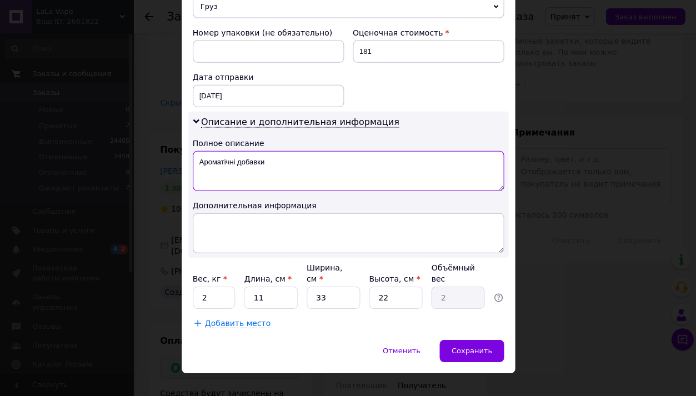
type textarea "Ароматічні добавки"
click at [207, 287] on input "2" at bounding box center [214, 298] width 43 height 22
type input "0.1"
type input "1"
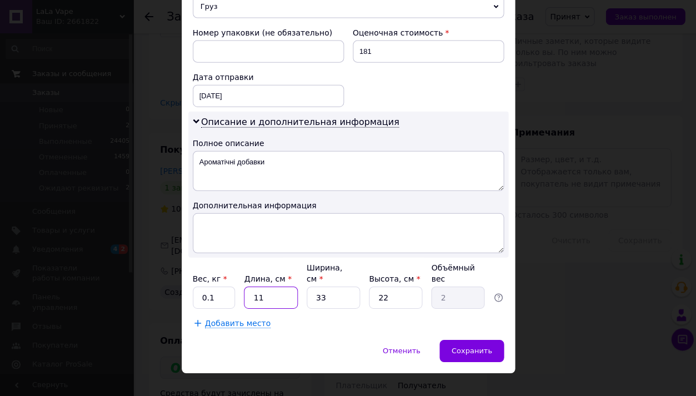
type input "0.18"
type input "10"
type input "1.82"
type input "10"
type input "1"
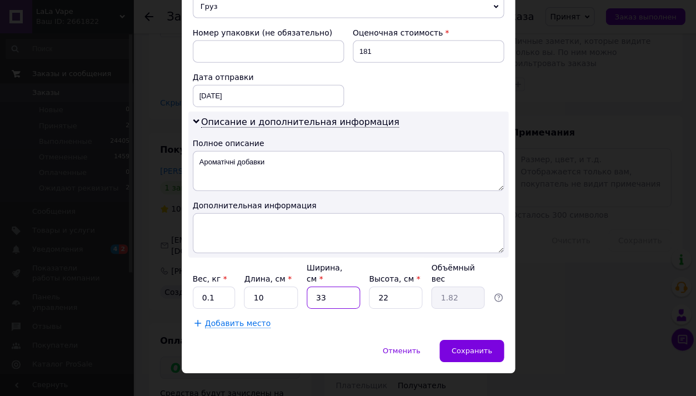
type input "0.1"
type input "10"
type input "0.55"
type input "10"
type input "3"
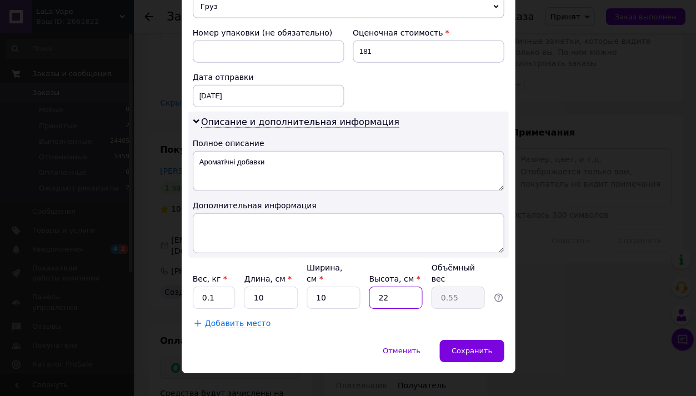
type input "0.1"
type input "3"
click at [485, 346] on span "Сохранить" at bounding box center [471, 350] width 41 height 8
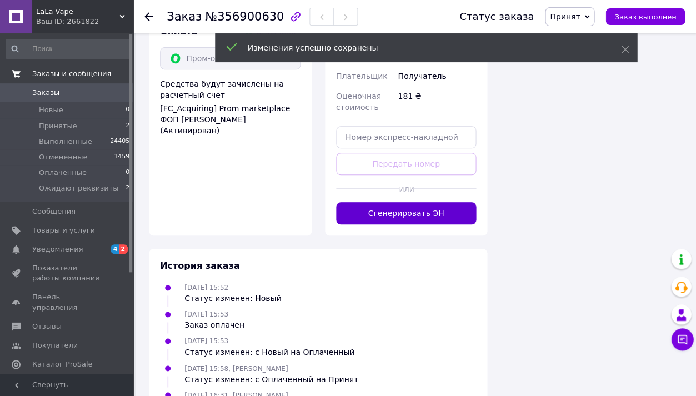
click at [400, 202] on button "Сгенерировать ЭН" at bounding box center [406, 213] width 140 height 22
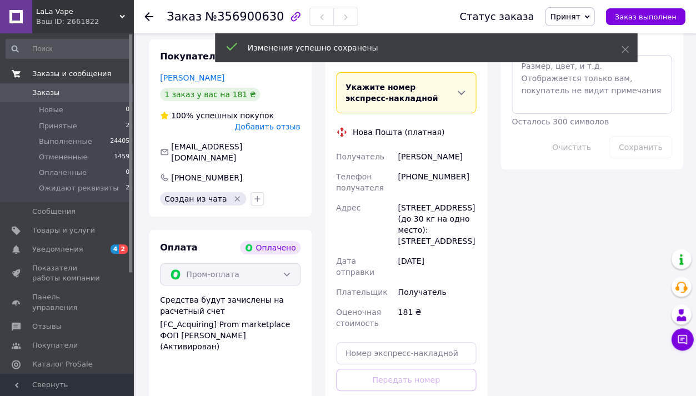
scroll to position [594, 0]
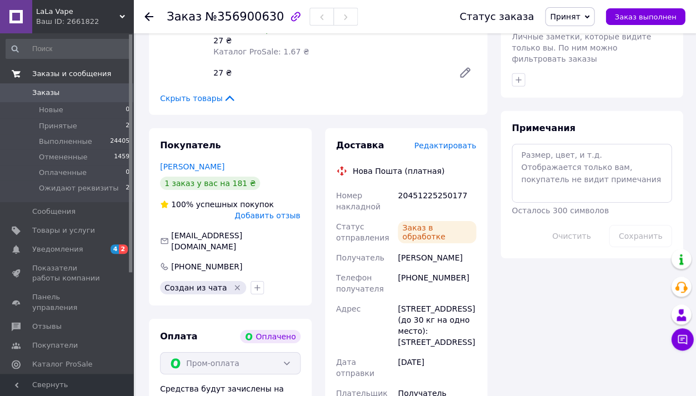
click at [411, 185] on div "20451225250177" at bounding box center [436, 200] width 83 height 31
copy div "20451225250177"
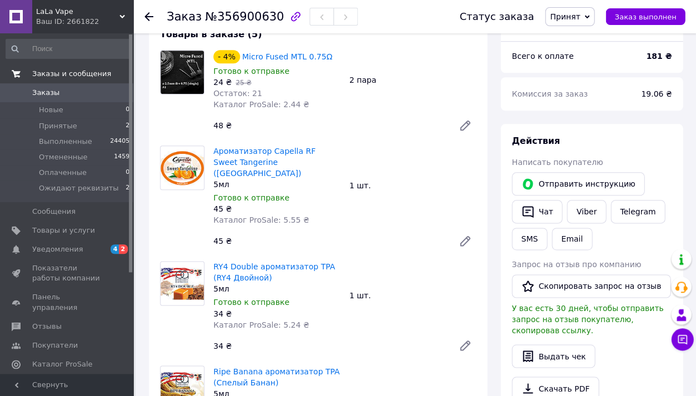
scroll to position [105, 0]
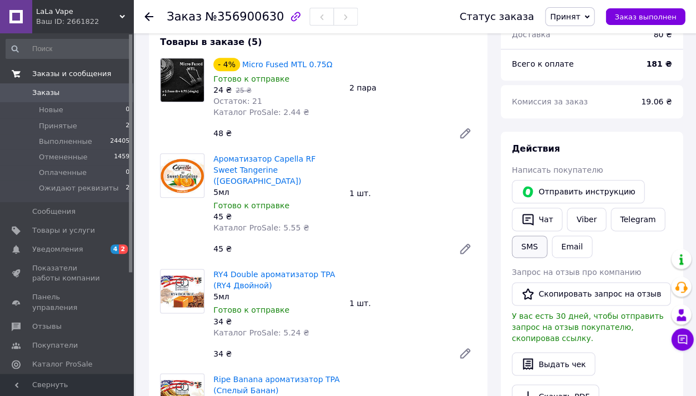
click at [537, 240] on button "SMS" at bounding box center [529, 246] width 36 height 22
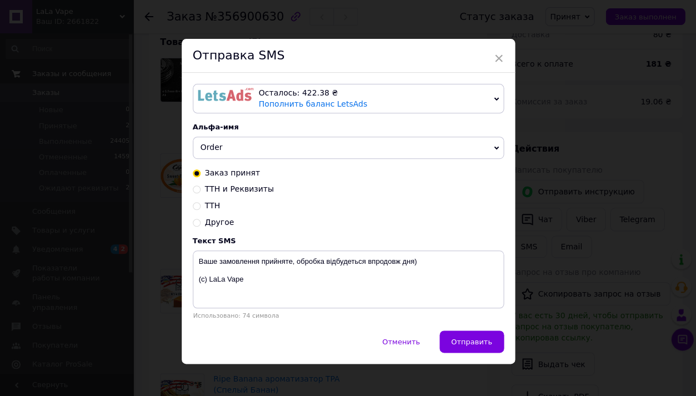
click at [213, 203] on span "ТТН" at bounding box center [213, 205] width 16 height 9
click at [200, 203] on input "ТТН" at bounding box center [197, 205] width 8 height 8
radio input "true"
radio input "false"
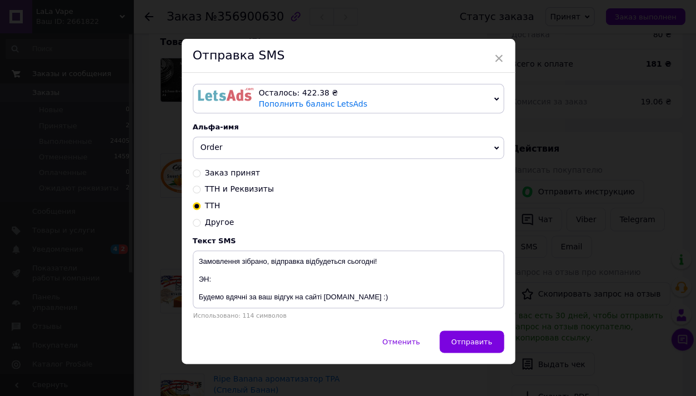
click at [250, 157] on span "Order" at bounding box center [348, 148] width 311 height 22
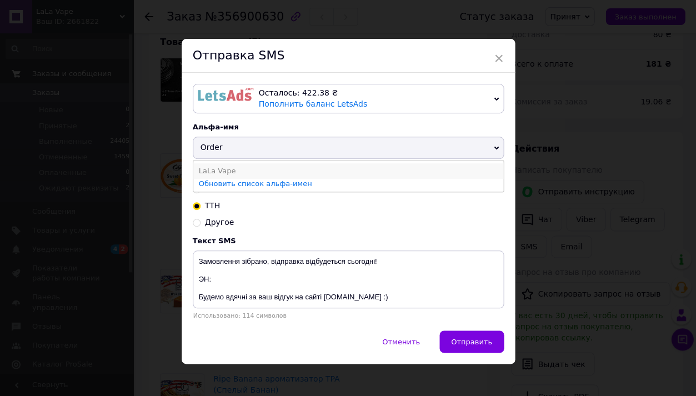
click at [252, 172] on li "LaLa Vape" at bounding box center [348, 171] width 310 height 16
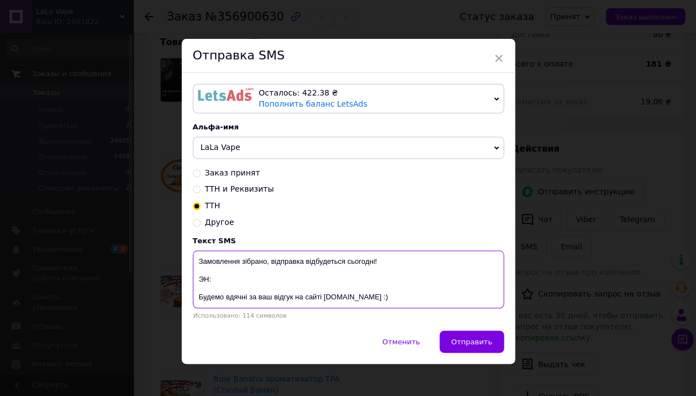
click at [225, 275] on textarea "Замовлення зібрано, відправка відбудеться сьогодні! ЭН: Будемо вдячні за ваш ві…" at bounding box center [348, 279] width 311 height 58
paste textarea "20451225250177"
type textarea "Замовлення зібрано, відправка відбудеться сьогодні! ЭН: 20451225250177 Будемо в…"
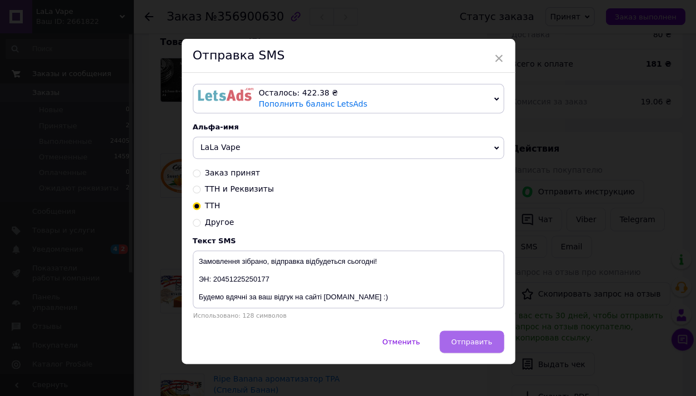
click at [470, 346] on button "Отправить" at bounding box center [471, 341] width 64 height 22
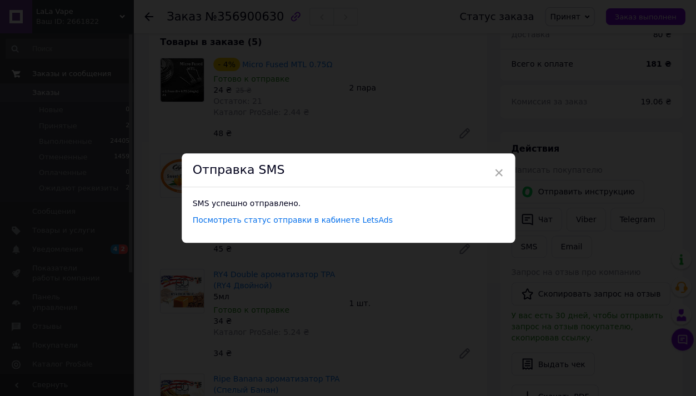
click at [647, 15] on div "× Отправка SMS SMS успешно отправлено. Посмотреть статус отправки в кабинете Le…" at bounding box center [348, 198] width 696 height 396
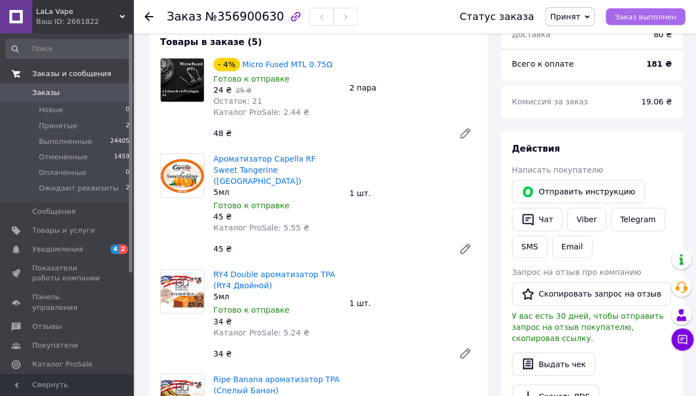
click at [647, 16] on span "Заказ выполнен" at bounding box center [645, 17] width 62 height 8
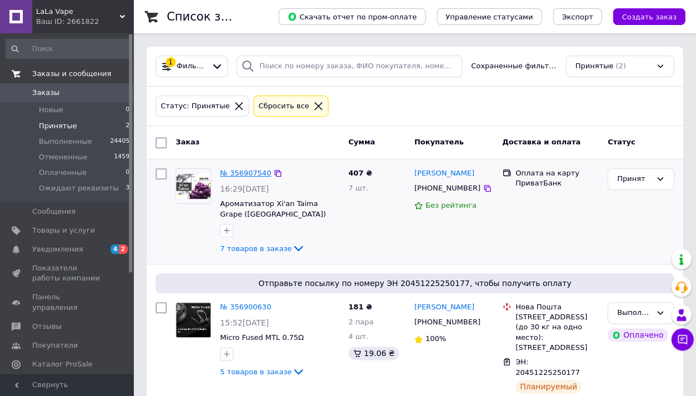
click at [248, 173] on link "№ 356907540" at bounding box center [245, 173] width 51 height 8
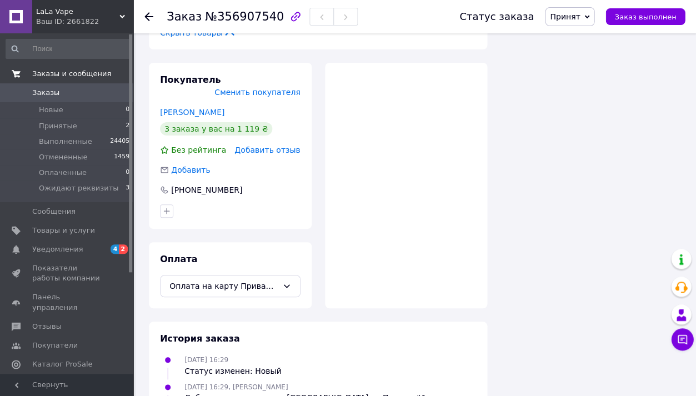
scroll to position [778, 0]
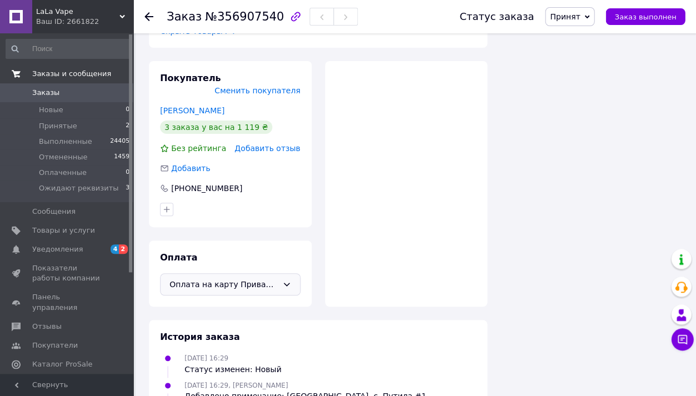
click at [285, 273] on div "Оплата на карту ПриватБанк" at bounding box center [230, 284] width 140 height 22
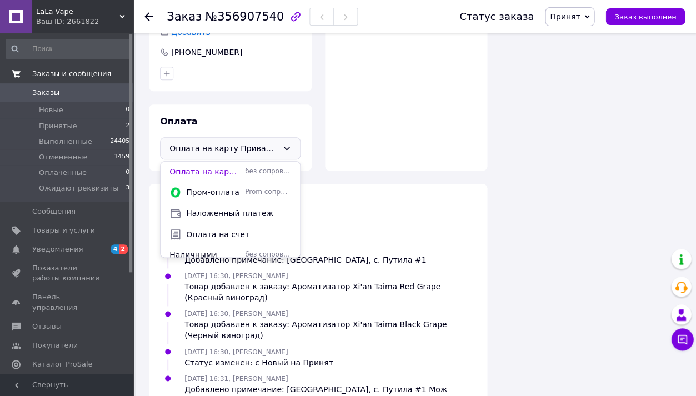
scroll to position [913, 0]
click at [238, 229] on span "Оплата на счет" at bounding box center [238, 234] width 105 height 11
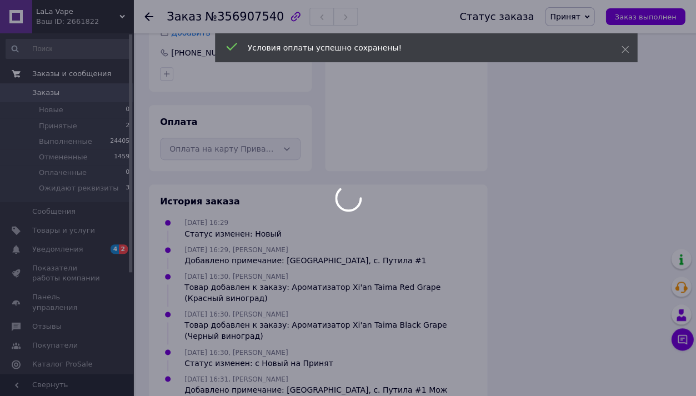
click at [284, 117] on div at bounding box center [348, 198] width 696 height 396
click at [284, 144] on icon at bounding box center [286, 148] width 9 height 9
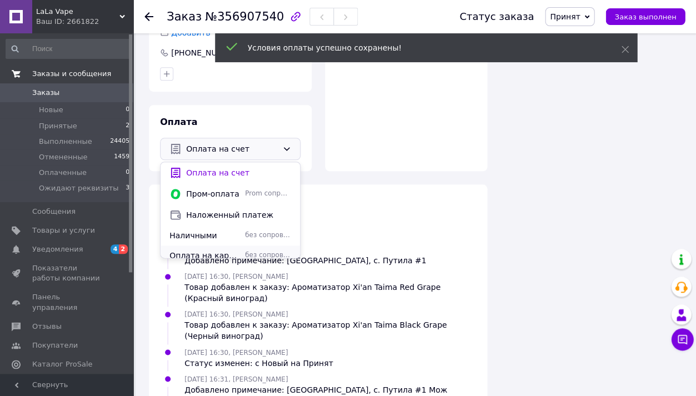
click at [239, 250] on div "Оплата на карту ПриватБанк" at bounding box center [205, 255] width 76 height 11
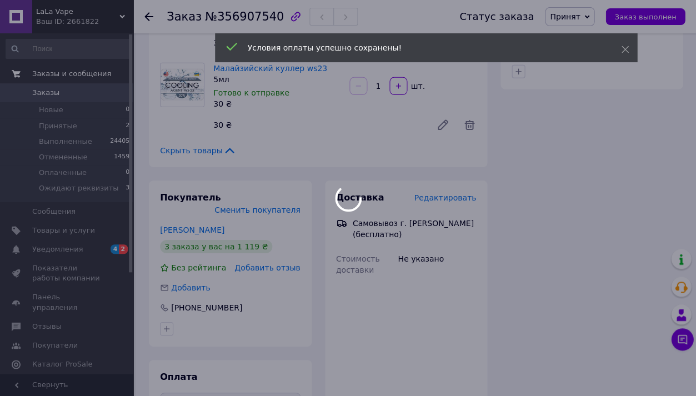
scroll to position [693, 0]
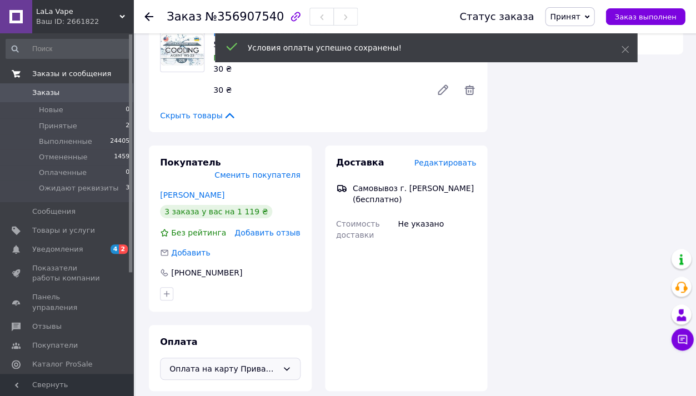
click at [444, 158] on span "Редактировать" at bounding box center [445, 162] width 62 height 9
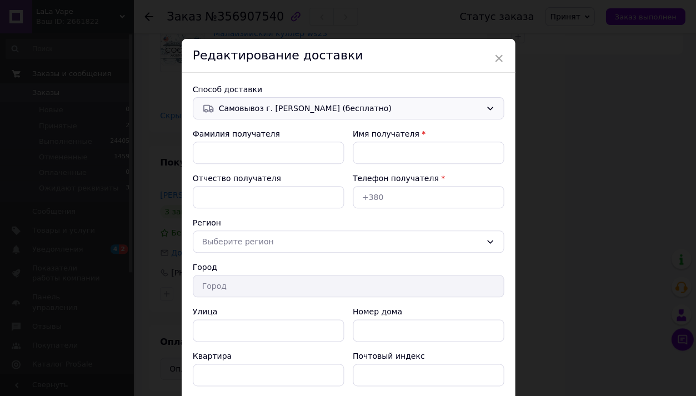
click at [292, 110] on span "Самовывоз г. [PERSON_NAME] (бесплатно)" at bounding box center [350, 108] width 262 height 12
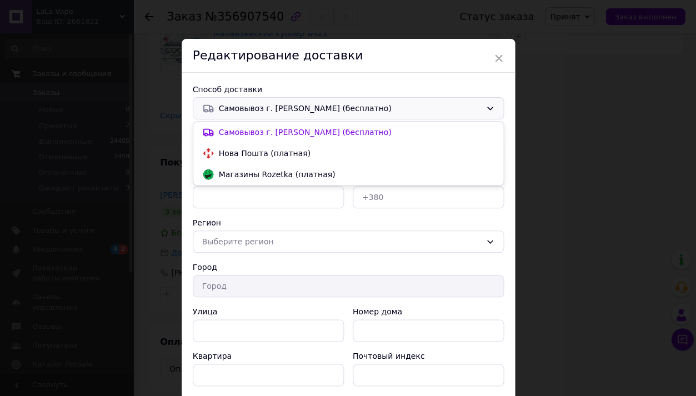
click at [290, 148] on span "Нова Пошта (платная)" at bounding box center [356, 153] width 275 height 11
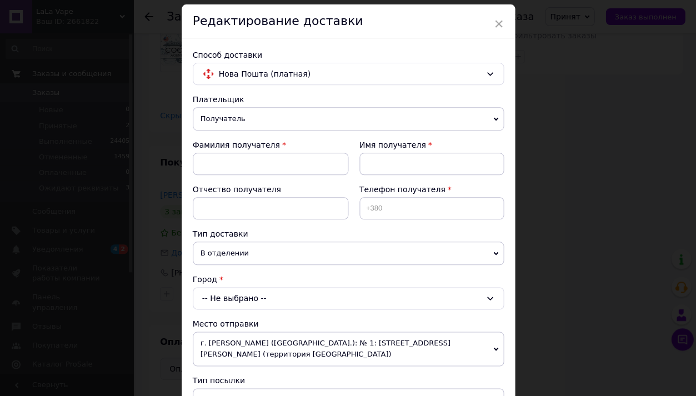
scroll to position [38, 0]
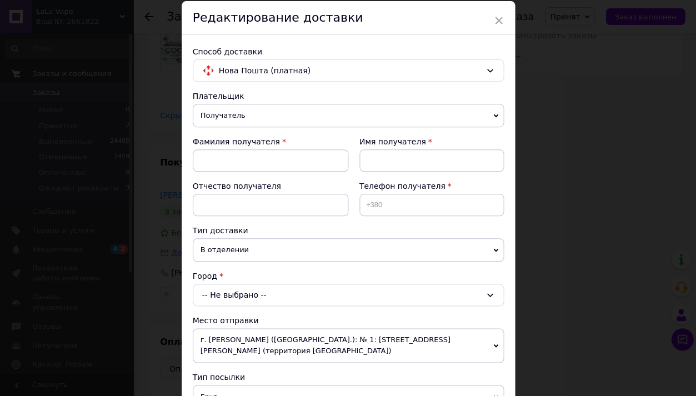
click at [576, 165] on div "× Редактирование доставки Способ доставки Нова Пошта (платная) Плательщик Получ…" at bounding box center [348, 198] width 696 height 396
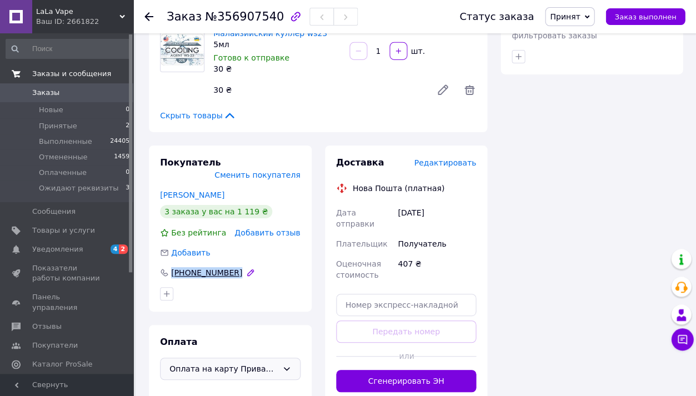
drag, startPoint x: 249, startPoint y: 239, endPoint x: 169, endPoint y: 238, distance: 80.0
click at [168, 267] on div "[PHONE_NUMBER]" at bounding box center [230, 272] width 140 height 11
copy div "[PHONE_NUMBER]"
click at [440, 157] on div "Доставка Редактировать" at bounding box center [406, 163] width 140 height 13
click at [439, 158] on span "Редактировать" at bounding box center [445, 162] width 62 height 9
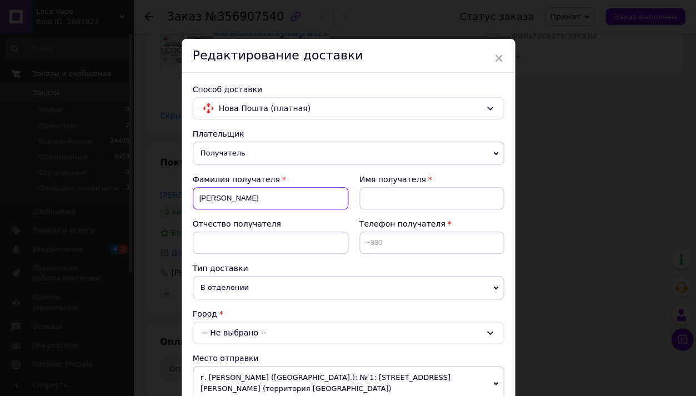
type input "[PERSON_NAME]"
type input "П"
type input "Руслан"
paste input "[PHONE_NUMBER]"
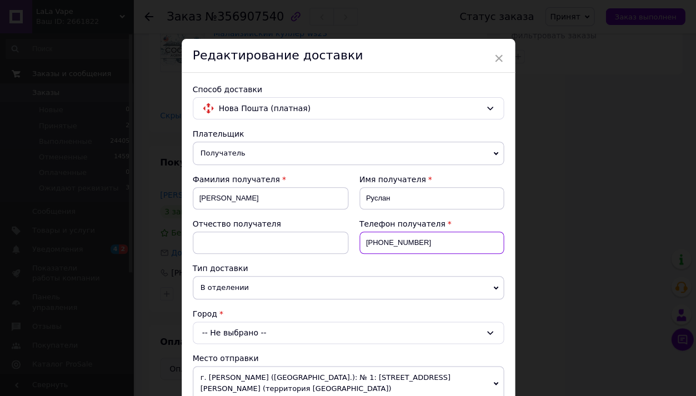
paste input "[PHONE_NUMBER]"
paste input
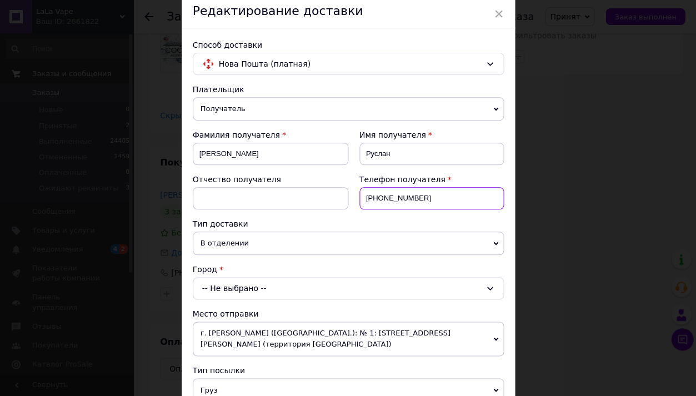
scroll to position [77, 0]
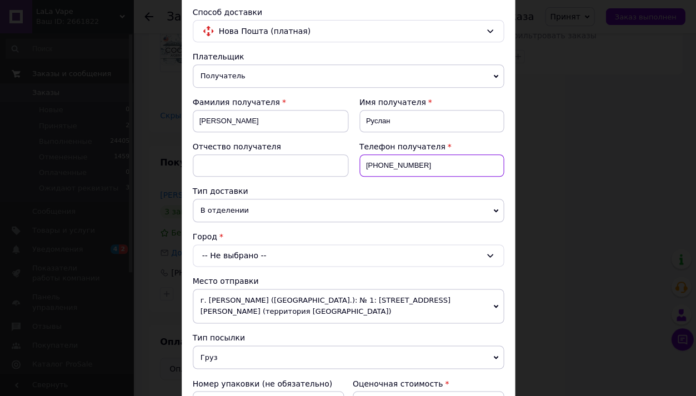
type input "[PHONE_NUMBER]"
click at [316, 259] on div "-- Не выбрано --" at bounding box center [348, 255] width 311 height 22
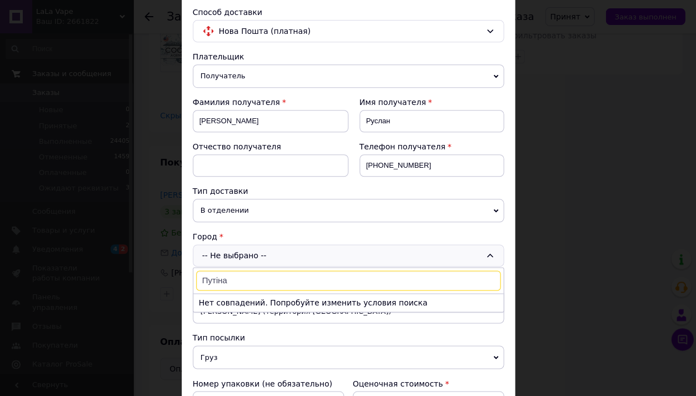
drag, startPoint x: 316, startPoint y: 259, endPoint x: 214, endPoint y: 277, distance: 103.2
click at [214, 277] on input "Путіна" at bounding box center [348, 280] width 304 height 20
click at [237, 281] on input "[PERSON_NAME]" at bounding box center [348, 280] width 304 height 20
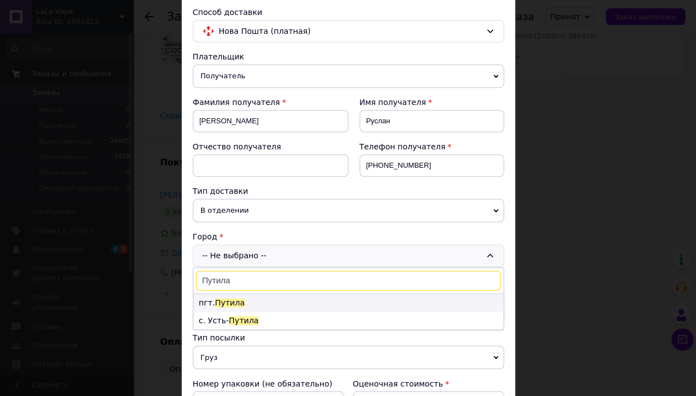
type input "Путила"
click at [237, 302] on span "Путила" at bounding box center [230, 302] width 30 height 9
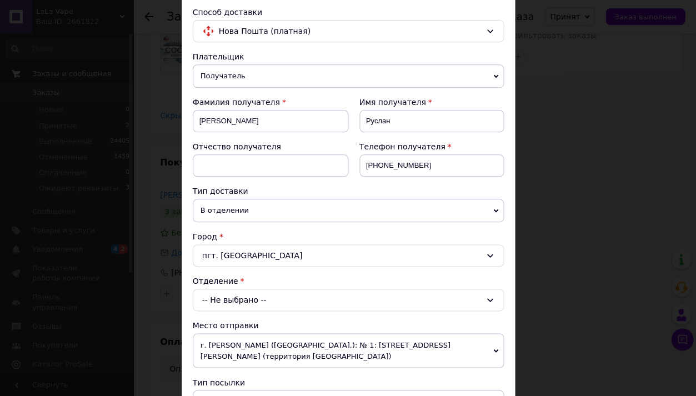
click at [237, 303] on div "-- Не выбрано --" at bounding box center [348, 300] width 311 height 22
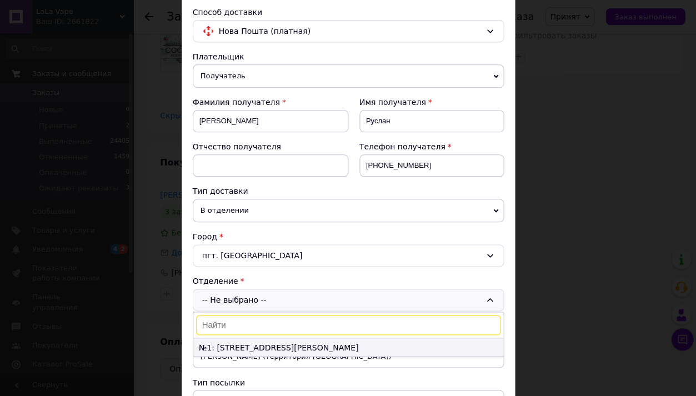
click at [222, 344] on li "№1: [STREET_ADDRESS][PERSON_NAME]" at bounding box center [348, 347] width 310 height 18
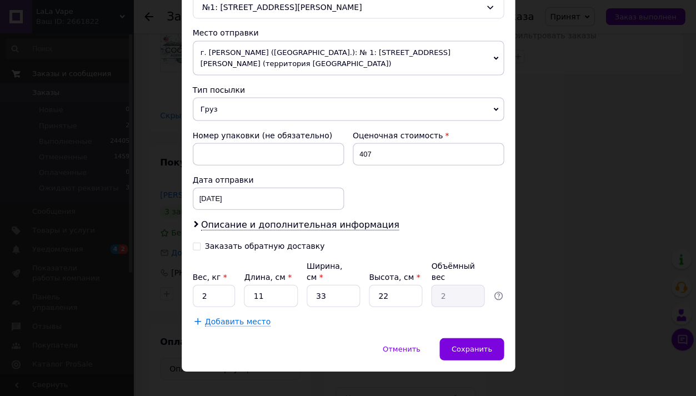
scroll to position [369, 0]
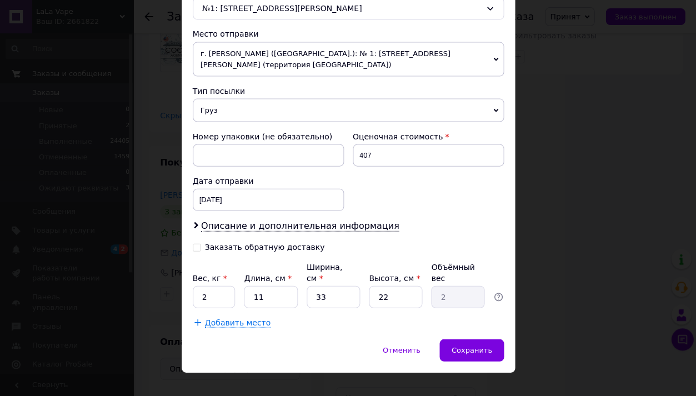
click at [260, 200] on div "Дата отправки [DATE] < 2025 > < Август > Пн Вт Ср Чт Пт Сб Вс 28 29 30 31 1 2 3…" at bounding box center [268, 192] width 160 height 44
click at [260, 220] on span "Описание и дополнительная информация" at bounding box center [300, 225] width 198 height 11
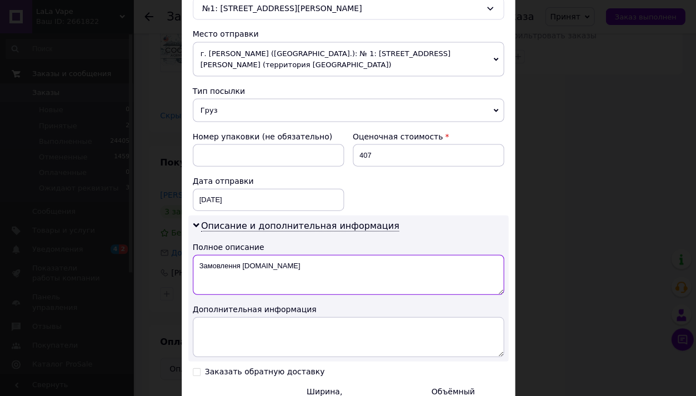
click at [260, 259] on textarea "Замовлення [DOMAIN_NAME]" at bounding box center [348, 274] width 311 height 40
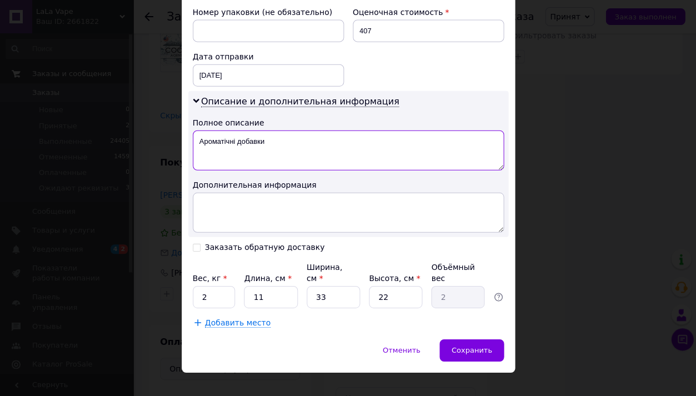
scroll to position [492, 0]
type textarea "Ароматічні добавки"
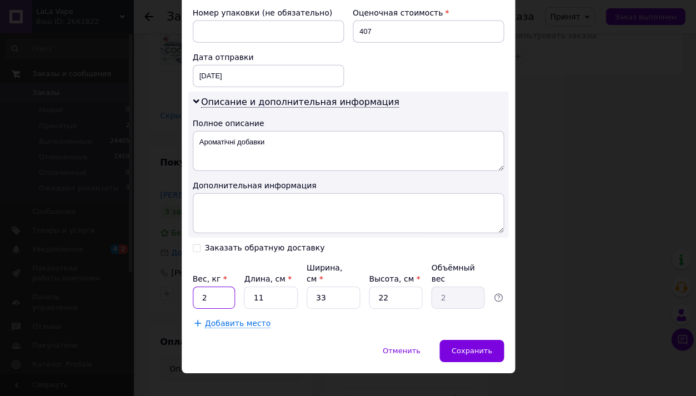
click at [213, 287] on input "2" at bounding box center [214, 298] width 43 height 22
type input "2"
type input "0.1"
type input "1"
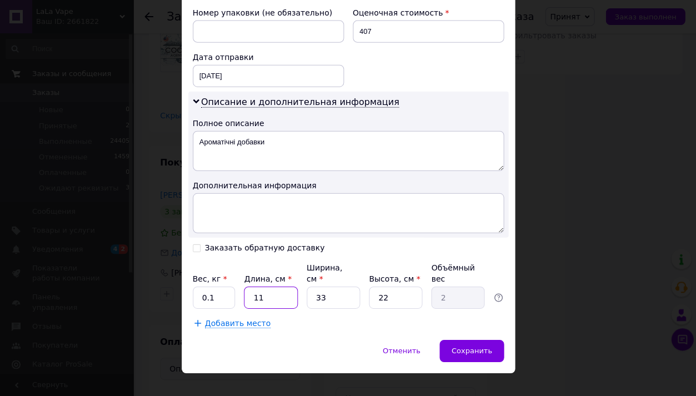
type input "0.18"
type input "10"
type input "1.82"
type input "10"
type input "1"
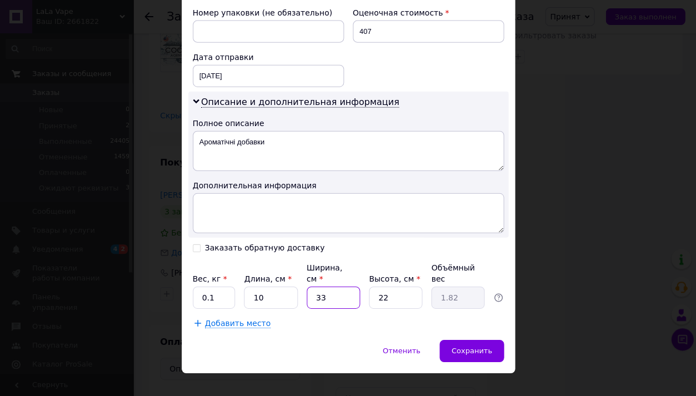
type input "0.1"
type input "10"
type input "0.55"
type input "10"
type input "4"
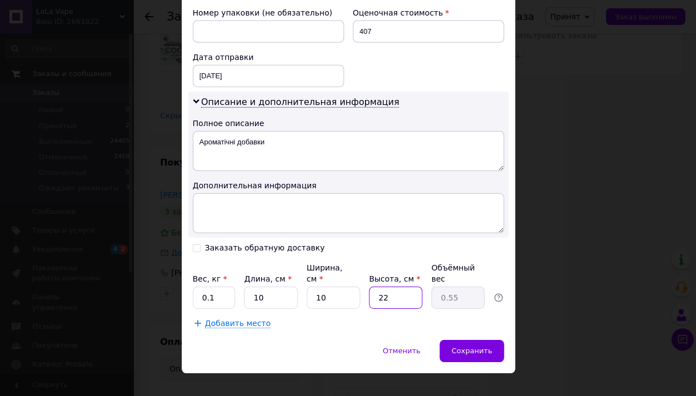
type input "0.1"
type input "4"
click at [455, 346] on span "Сохранить" at bounding box center [471, 350] width 41 height 8
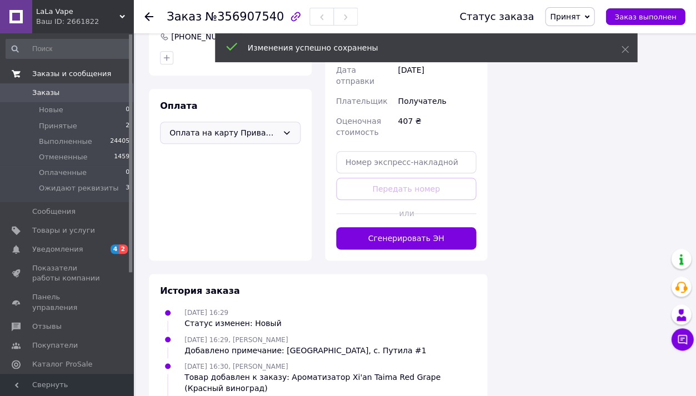
scroll to position [149, 0]
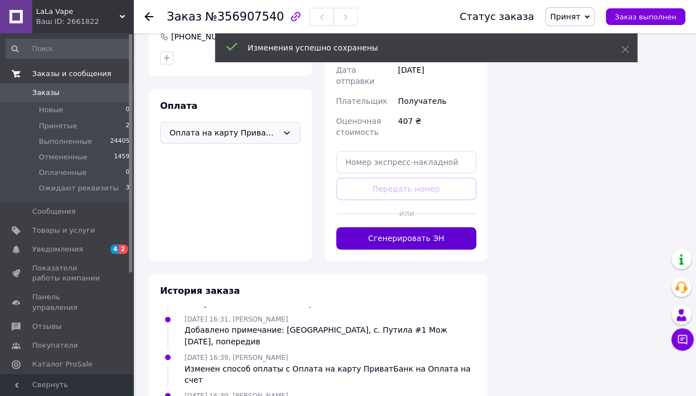
click at [385, 227] on button "Сгенерировать ЭН" at bounding box center [406, 238] width 140 height 22
click at [581, 21] on span "Принят" at bounding box center [569, 16] width 49 height 19
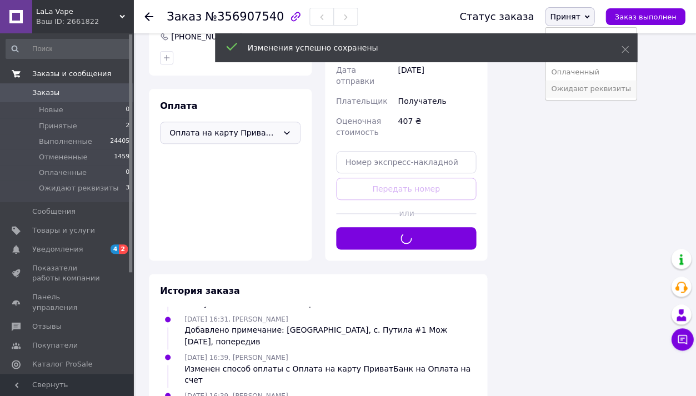
click at [580, 92] on li "Ожидают реквизиты" at bounding box center [590, 89] width 91 height 17
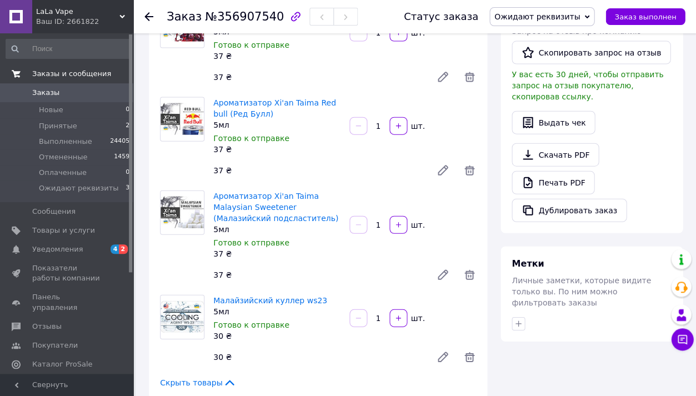
scroll to position [426, 0]
